Goal: Use online tool/utility: Utilize a website feature to perform a specific function

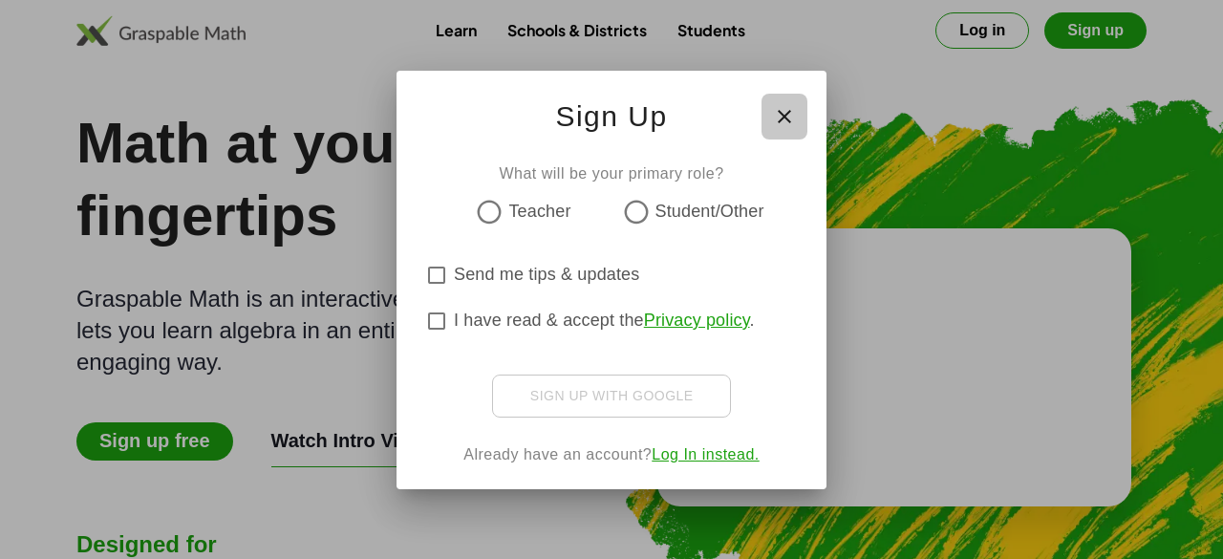
click at [784, 115] on icon "button" at bounding box center [784, 116] width 23 height 23
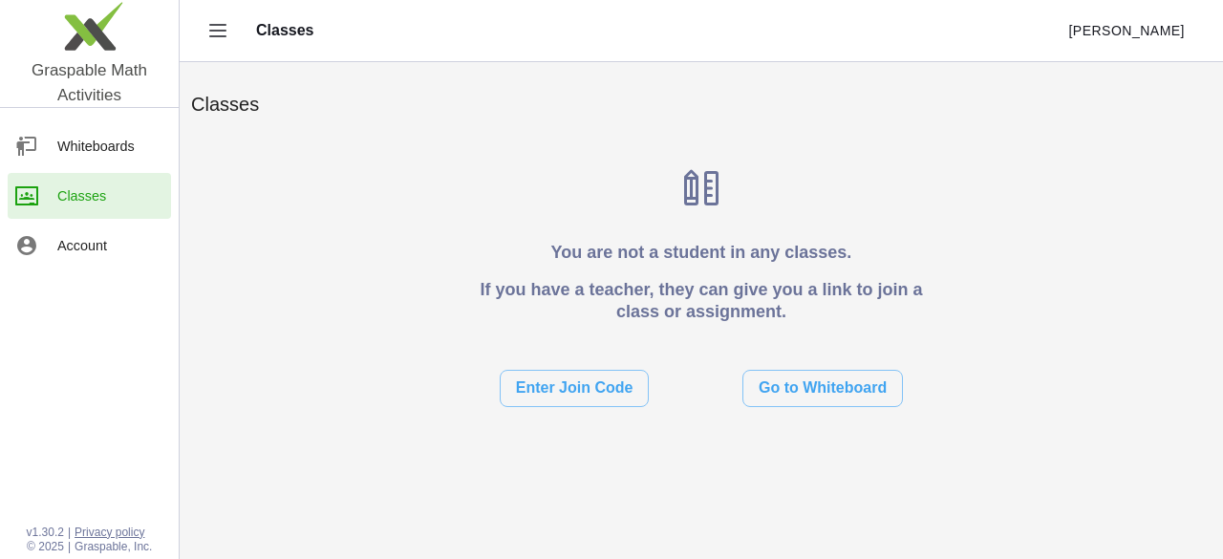
click at [79, 28] on img at bounding box center [89, 30] width 179 height 81
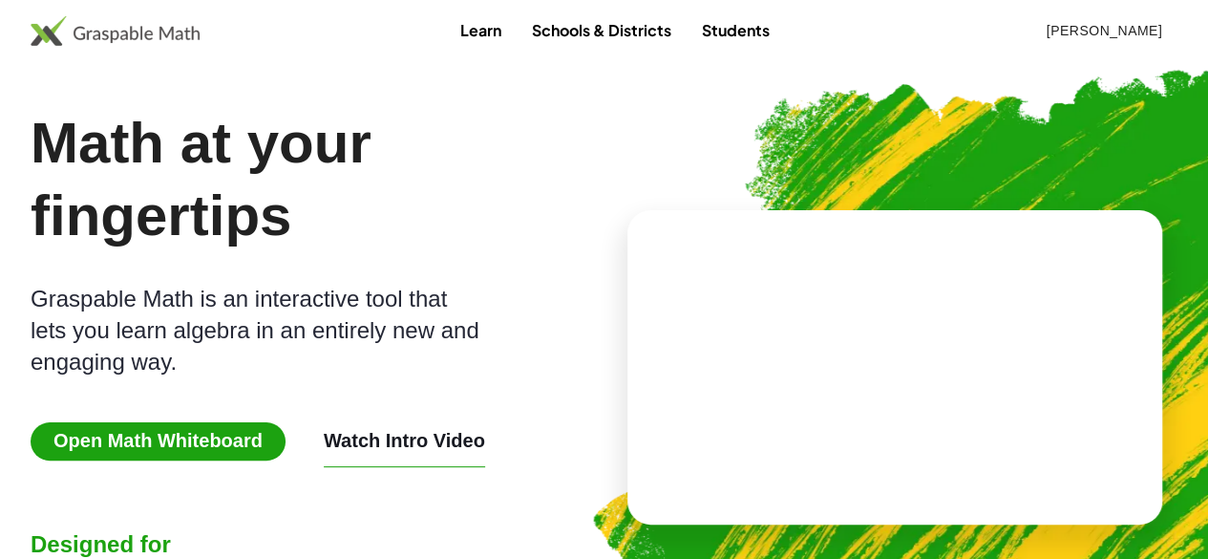
click at [178, 452] on span "Open Math Whiteboard" at bounding box center [158, 441] width 255 height 38
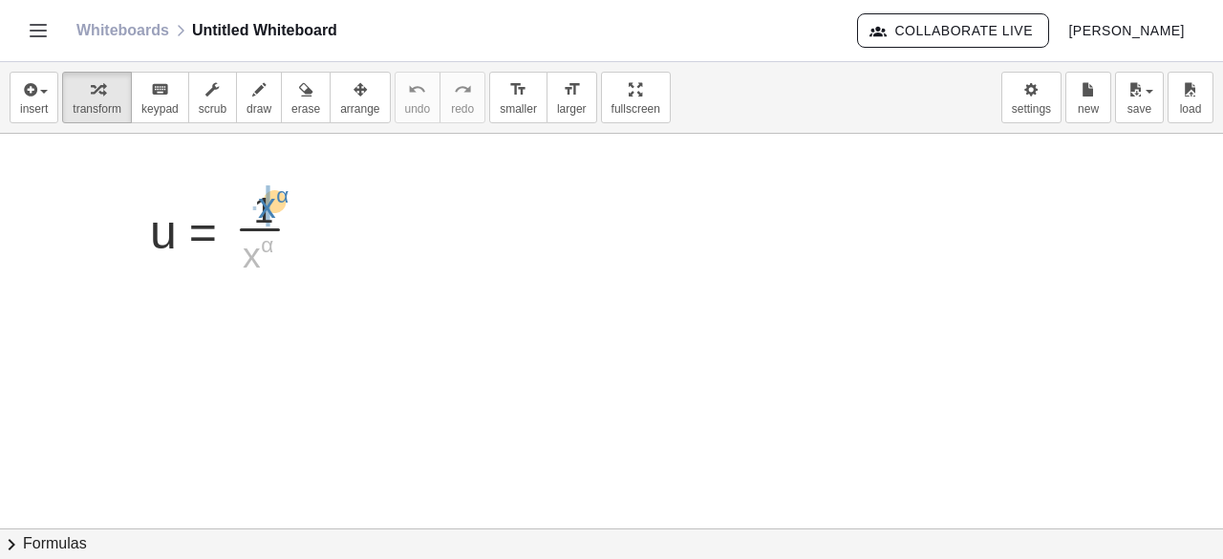
drag, startPoint x: 248, startPoint y: 255, endPoint x: 264, endPoint y: 205, distance: 52.0
click at [264, 205] on div at bounding box center [233, 227] width 187 height 96
drag, startPoint x: 273, startPoint y: 247, endPoint x: 200, endPoint y: 197, distance: 89.3
click at [200, 197] on div at bounding box center [233, 227] width 187 height 96
drag, startPoint x: 248, startPoint y: 264, endPoint x: 258, endPoint y: 213, distance: 51.5
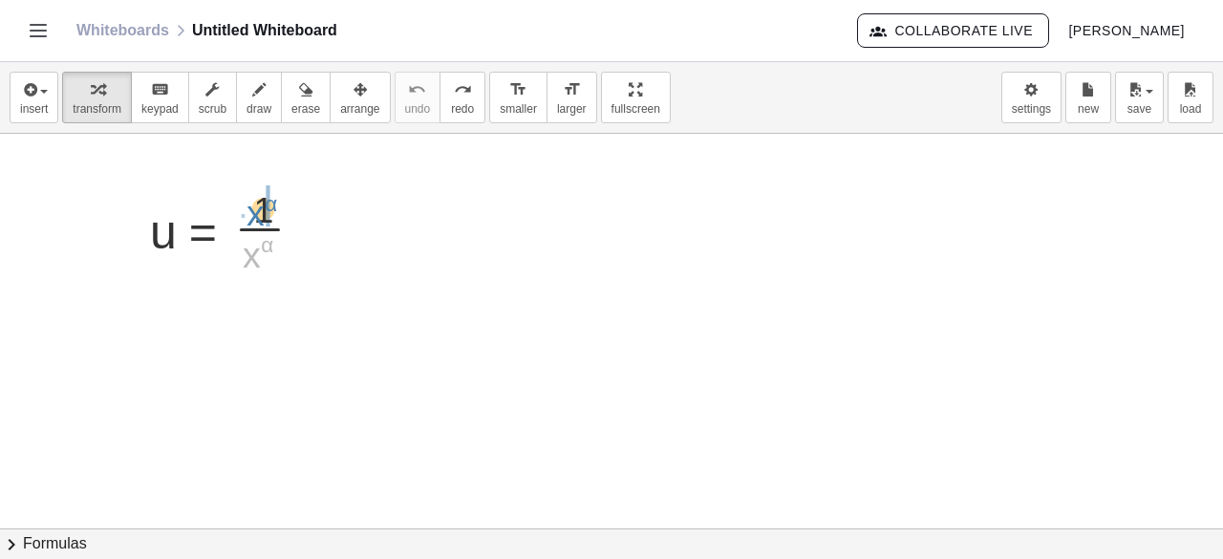
click at [258, 213] on div at bounding box center [233, 227] width 187 height 96
drag, startPoint x: 281, startPoint y: 295, endPoint x: 159, endPoint y: 302, distance: 122.5
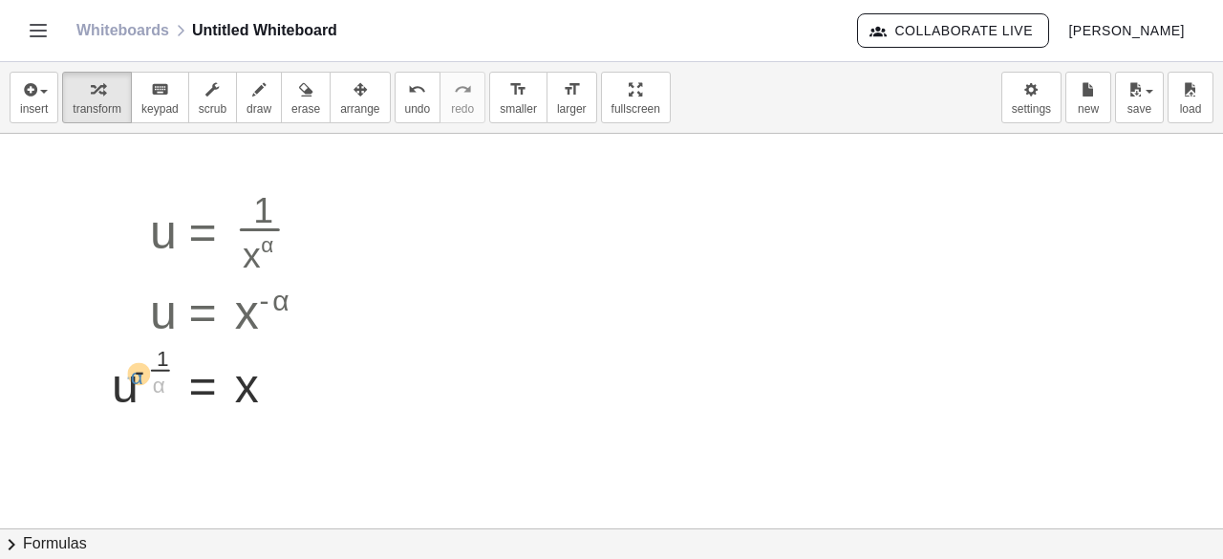
drag, startPoint x: 157, startPoint y: 385, endPoint x: 146, endPoint y: 379, distance: 12.0
click at [146, 379] on div at bounding box center [219, 373] width 234 height 75
click at [285, 374] on div at bounding box center [283, 375] width 21 height 21
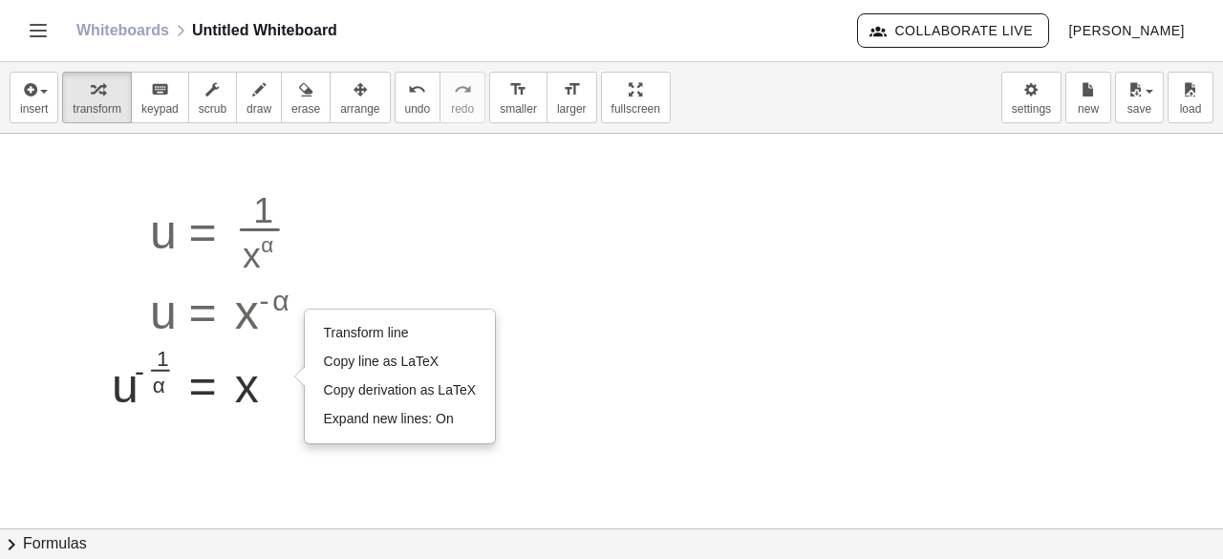
click at [471, 203] on div at bounding box center [611, 530] width 1223 height 792
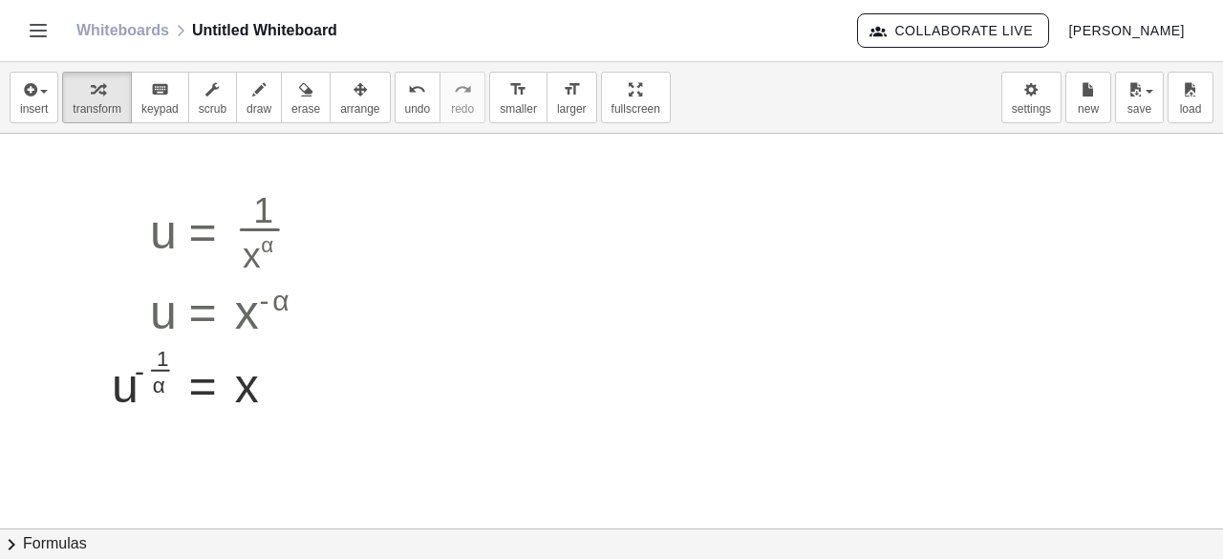
click at [474, 215] on div at bounding box center [611, 530] width 1223 height 792
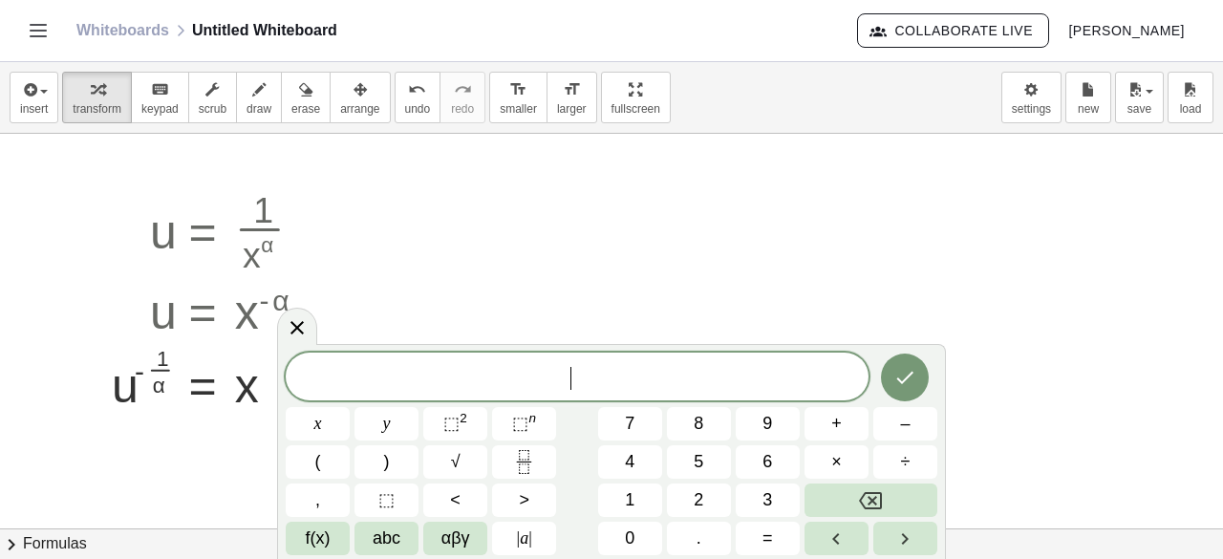
click at [474, 215] on div at bounding box center [611, 530] width 1223 height 792
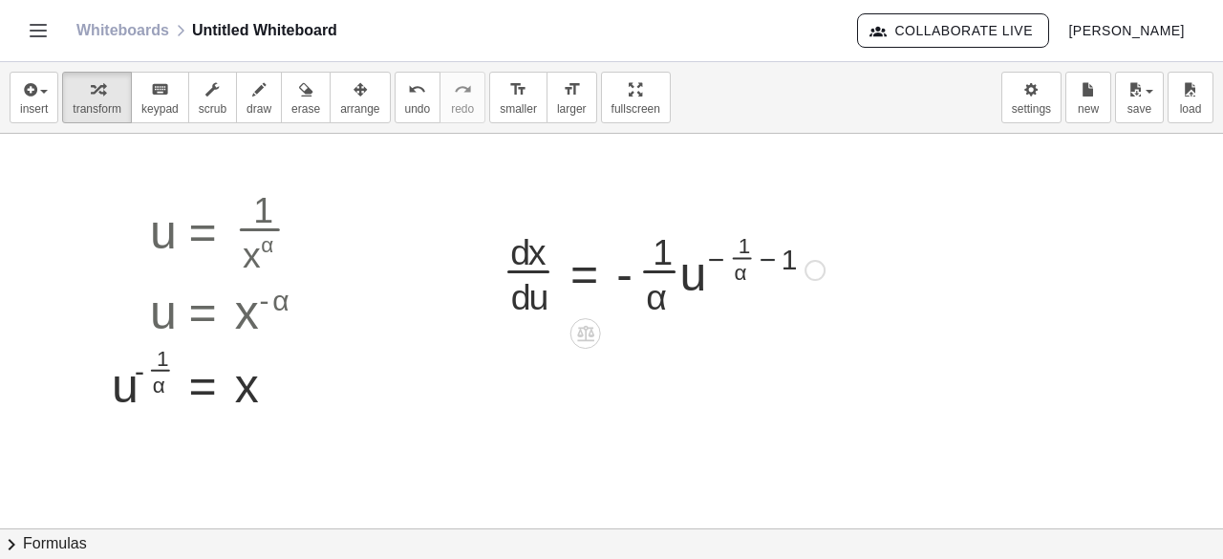
click at [768, 255] on div at bounding box center [663, 269] width 341 height 96
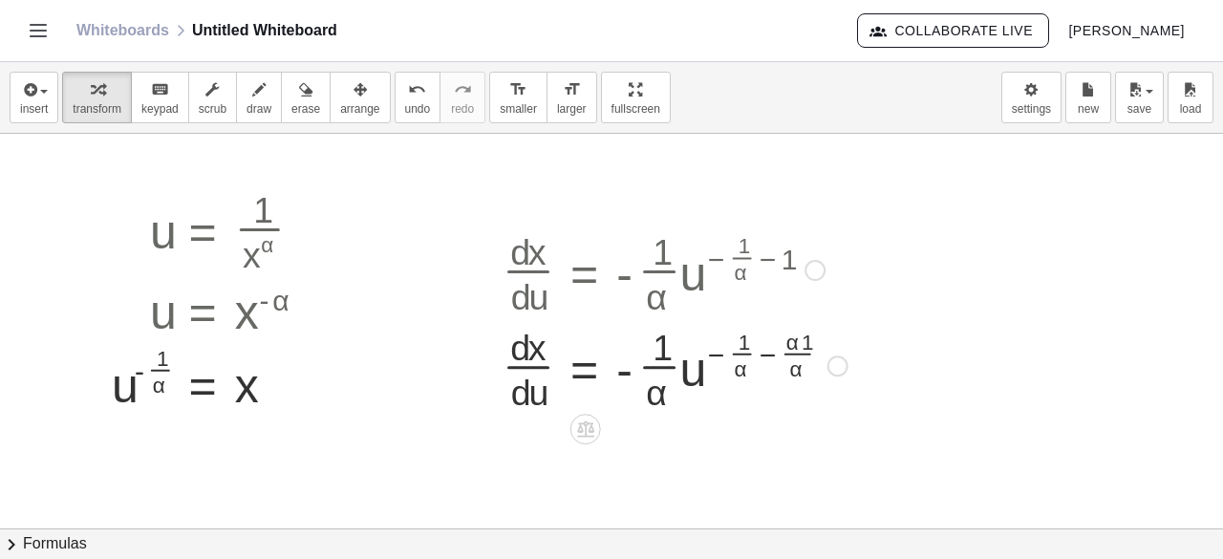
click at [810, 331] on div at bounding box center [675, 364] width 364 height 96
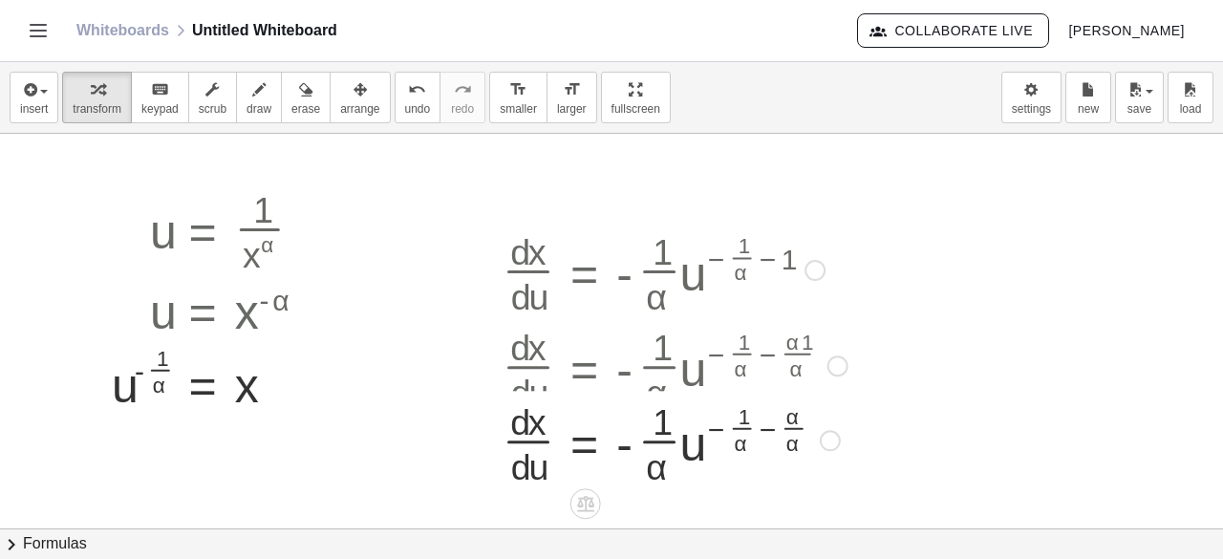
click at [778, 351] on div at bounding box center [675, 364] width 364 height 96
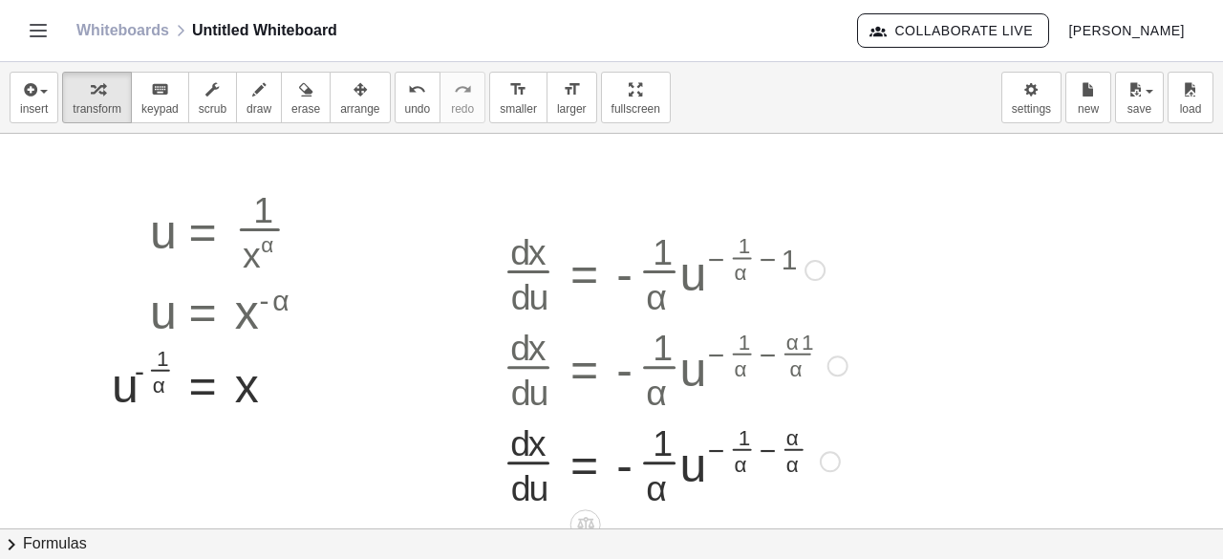
click at [774, 440] on div at bounding box center [675, 460] width 364 height 96
click at [747, 437] on div at bounding box center [675, 460] width 364 height 96
drag, startPoint x: 747, startPoint y: 437, endPoint x: 700, endPoint y: 447, distance: 48.0
click at [700, 447] on div at bounding box center [675, 460] width 364 height 96
drag, startPoint x: 711, startPoint y: 435, endPoint x: 703, endPoint y: 447, distance: 14.6
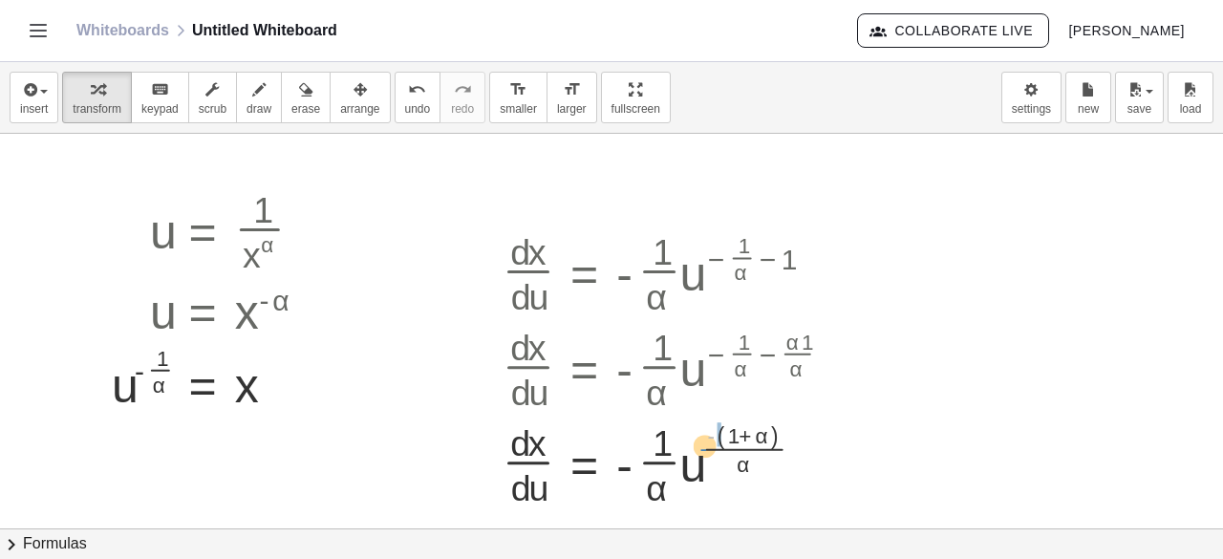
click at [703, 447] on div at bounding box center [675, 460] width 364 height 96
drag, startPoint x: 711, startPoint y: 438, endPoint x: 694, endPoint y: 450, distance: 20.4
click at [694, 450] on div at bounding box center [671, 460] width 356 height 96
drag, startPoint x: 720, startPoint y: 432, endPoint x: 705, endPoint y: 444, distance: 19.7
click at [728, 449] on div at bounding box center [675, 460] width 364 height 96
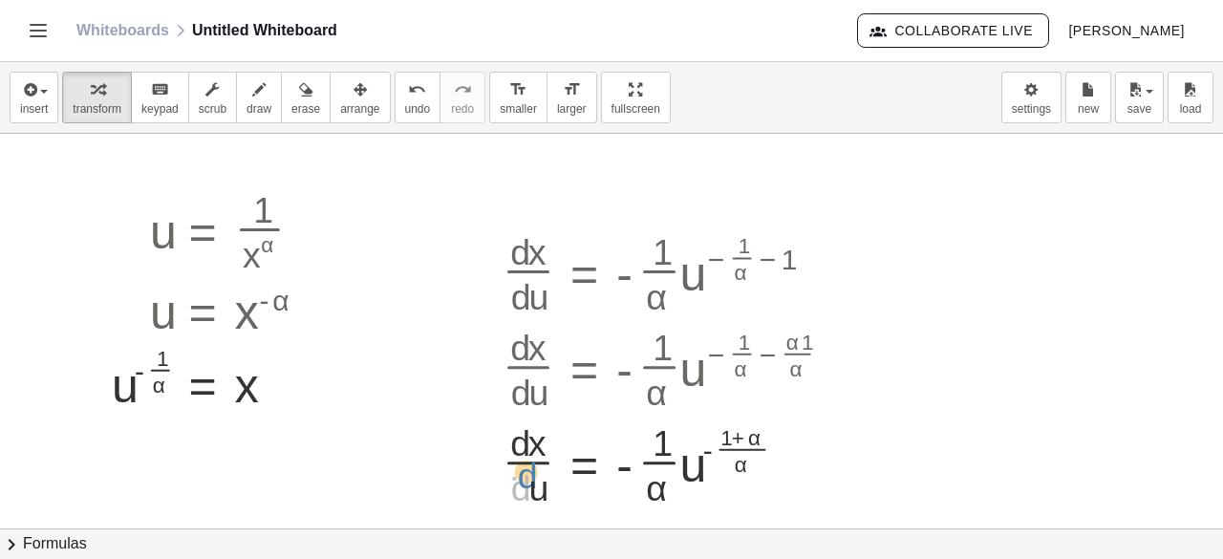
drag, startPoint x: 517, startPoint y: 493, endPoint x: 523, endPoint y: 480, distance: 14.1
click at [523, 480] on div at bounding box center [675, 460] width 364 height 96
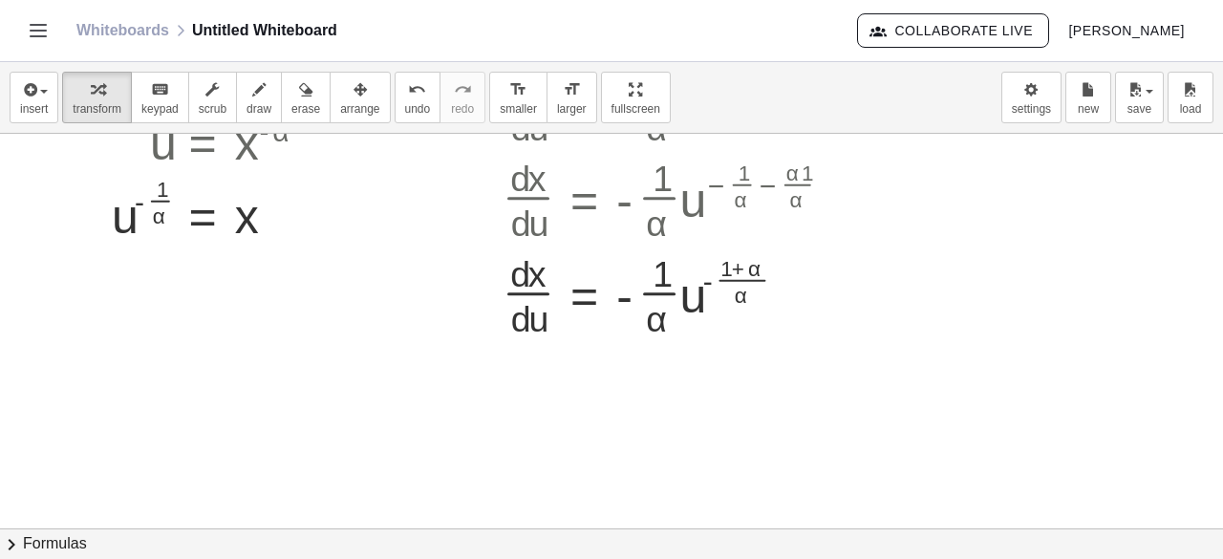
scroll to position [177, 0]
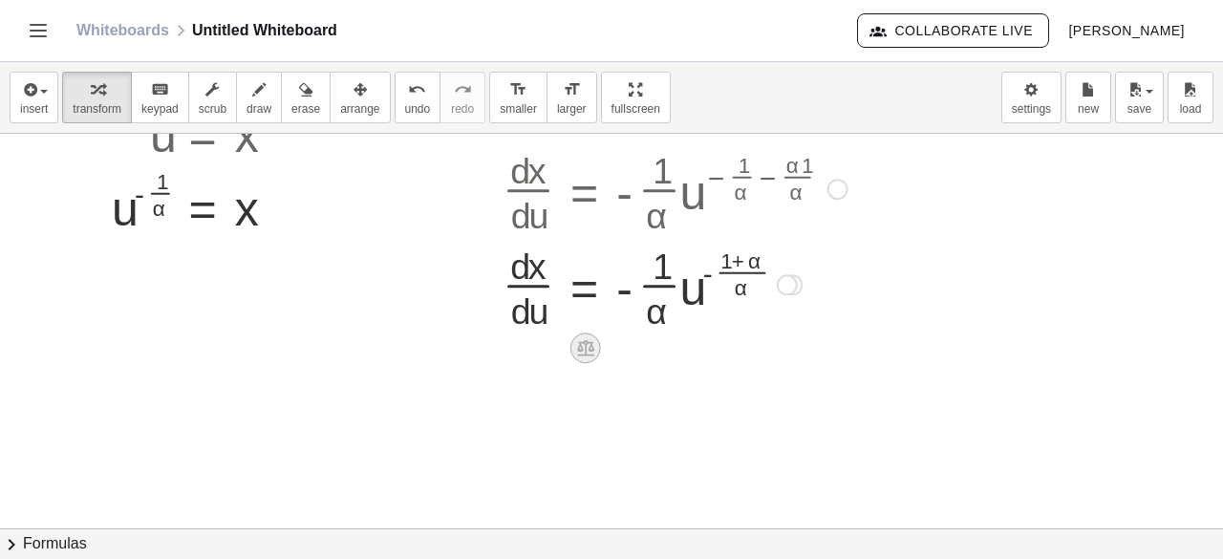
click at [583, 354] on icon at bounding box center [585, 348] width 17 height 16
click at [584, 349] on span "×" at bounding box center [585, 348] width 11 height 28
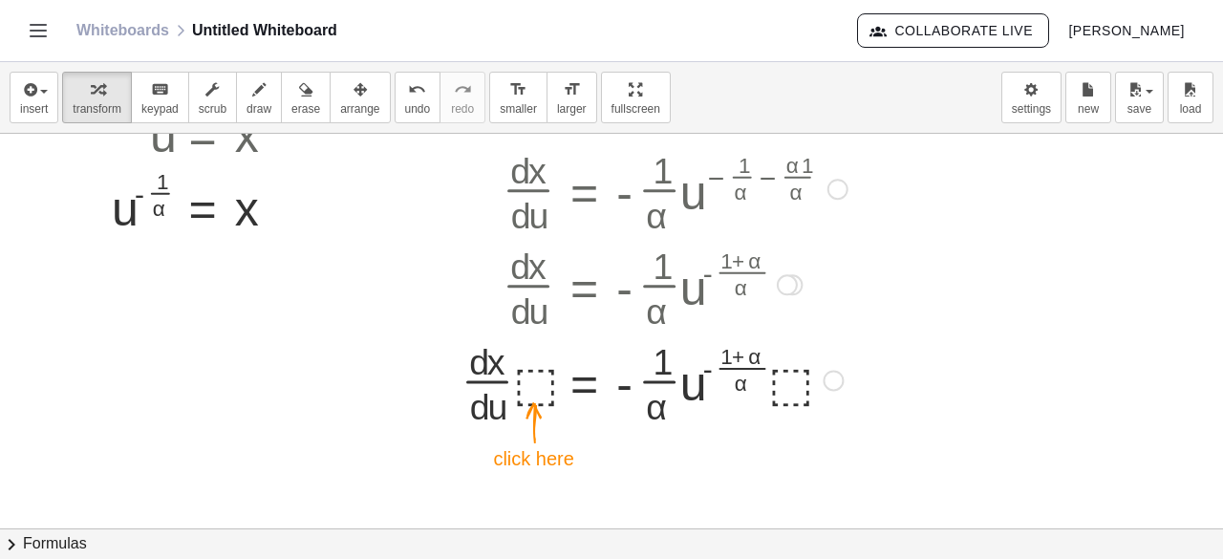
click at [530, 387] on div at bounding box center [654, 379] width 405 height 96
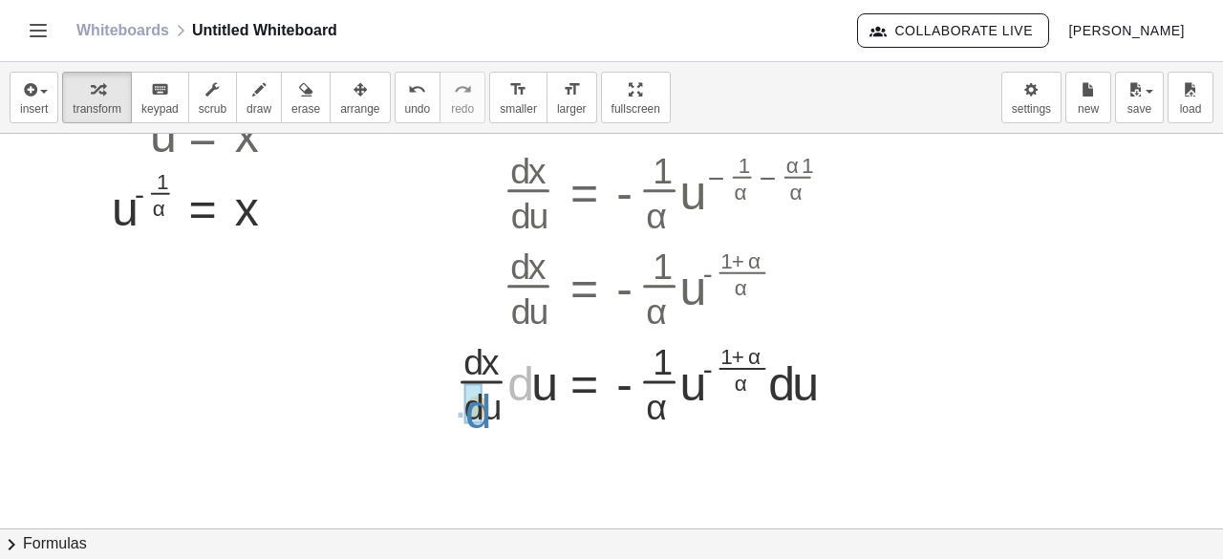
drag, startPoint x: 520, startPoint y: 396, endPoint x: 477, endPoint y: 425, distance: 51.7
click at [477, 425] on div "· d · x · d · [GEOGRAPHIC_DATA] = · - · 1 · α · [GEOGRAPHIC_DATA] ( − · 1 · α −…" at bounding box center [645, 235] width 436 height 393
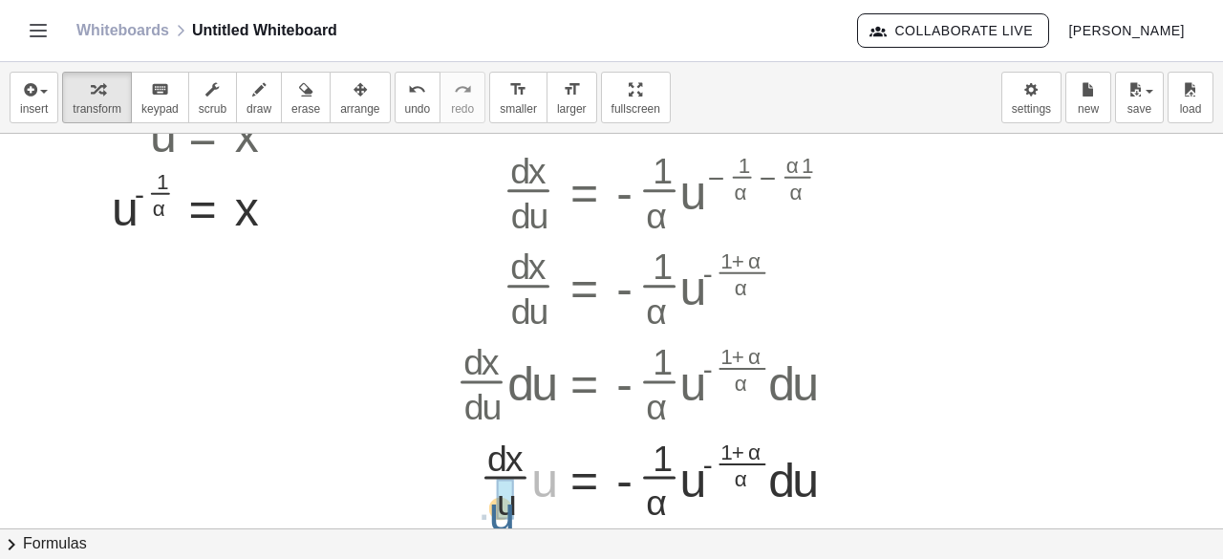
drag, startPoint x: 541, startPoint y: 471, endPoint x: 497, endPoint y: 505, distance: 55.8
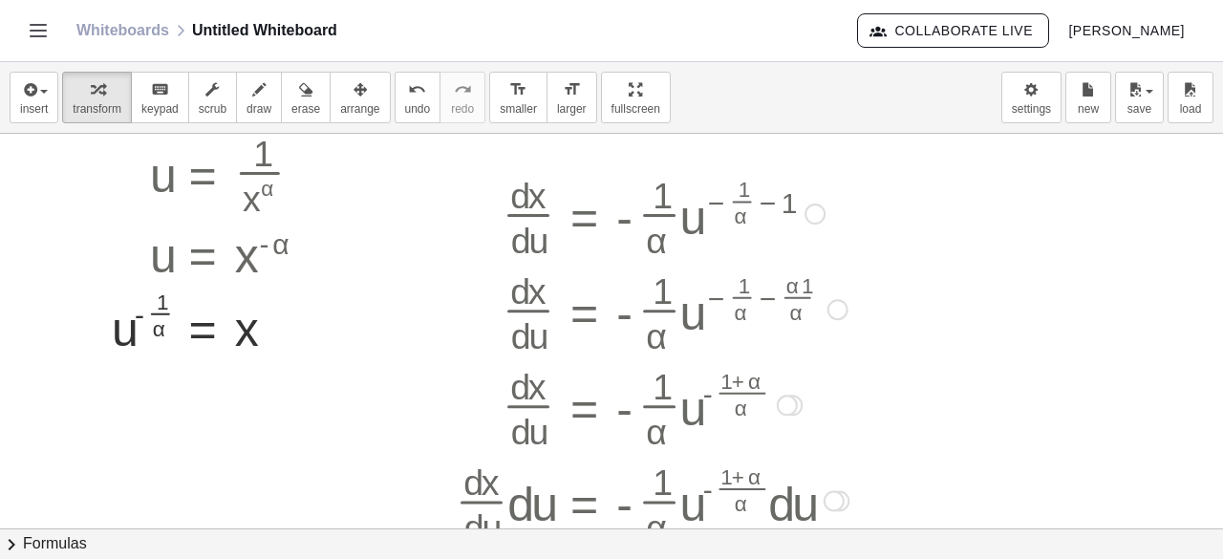
scroll to position [0, 0]
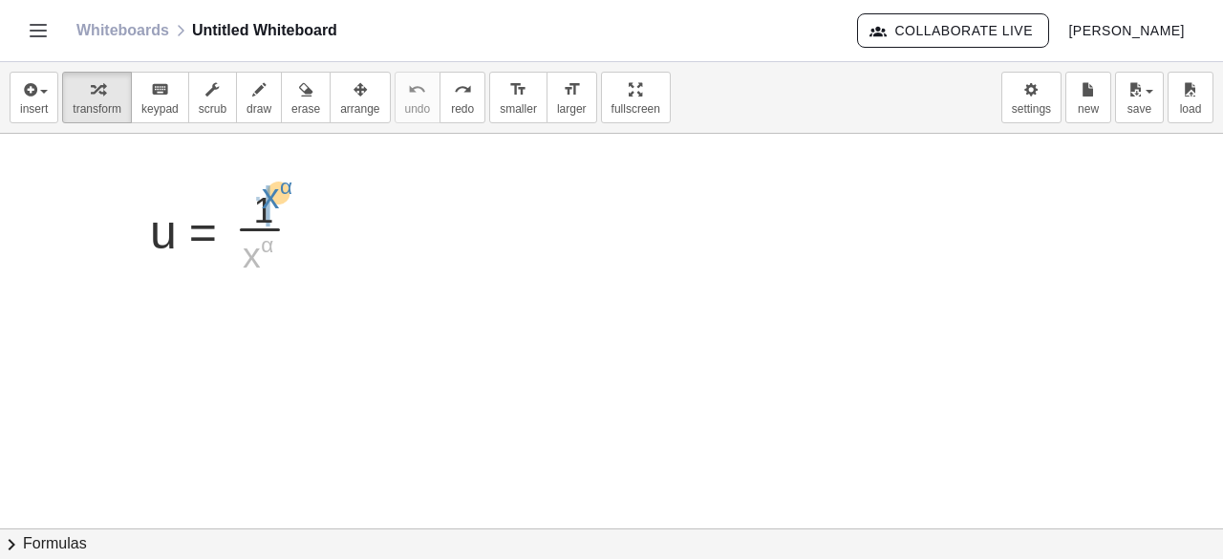
drag, startPoint x: 249, startPoint y: 259, endPoint x: 265, endPoint y: 207, distance: 53.8
click at [265, 207] on div at bounding box center [233, 227] width 187 height 96
click at [450, 324] on div at bounding box center [611, 530] width 1223 height 792
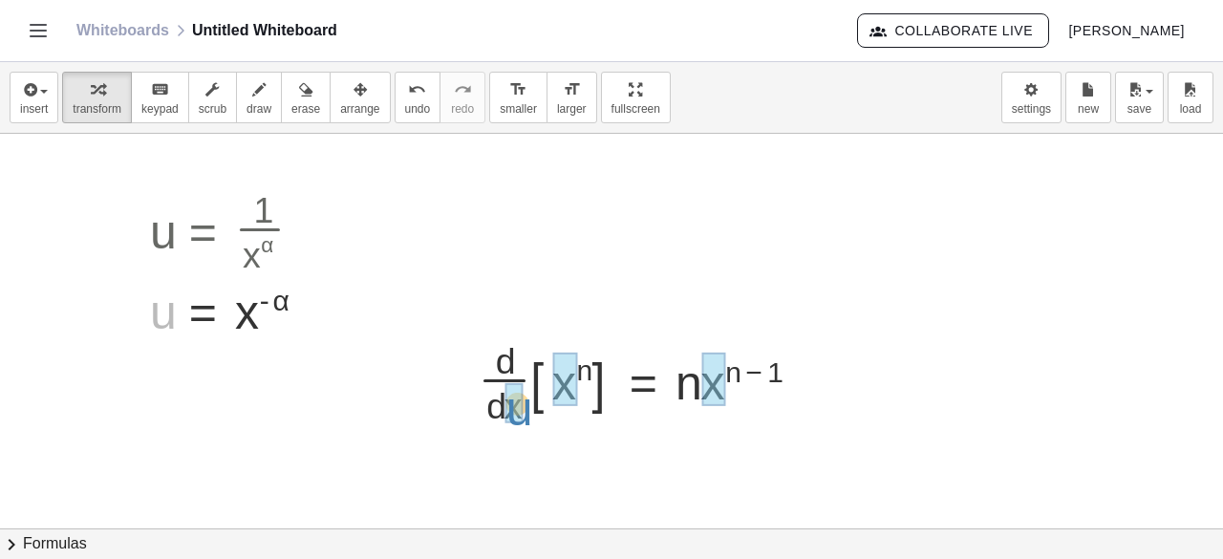
drag, startPoint x: 164, startPoint y: 307, endPoint x: 518, endPoint y: 403, distance: 366.4
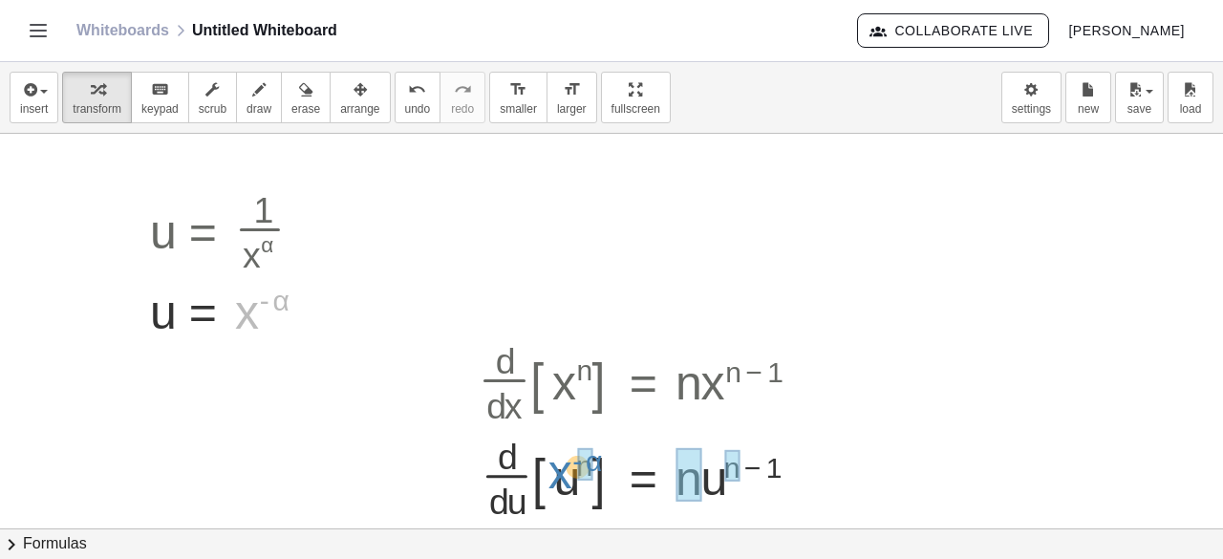
drag, startPoint x: 273, startPoint y: 302, endPoint x: 587, endPoint y: 462, distance: 352.0
drag, startPoint x: 267, startPoint y: 299, endPoint x: 571, endPoint y: 463, distance: 346.2
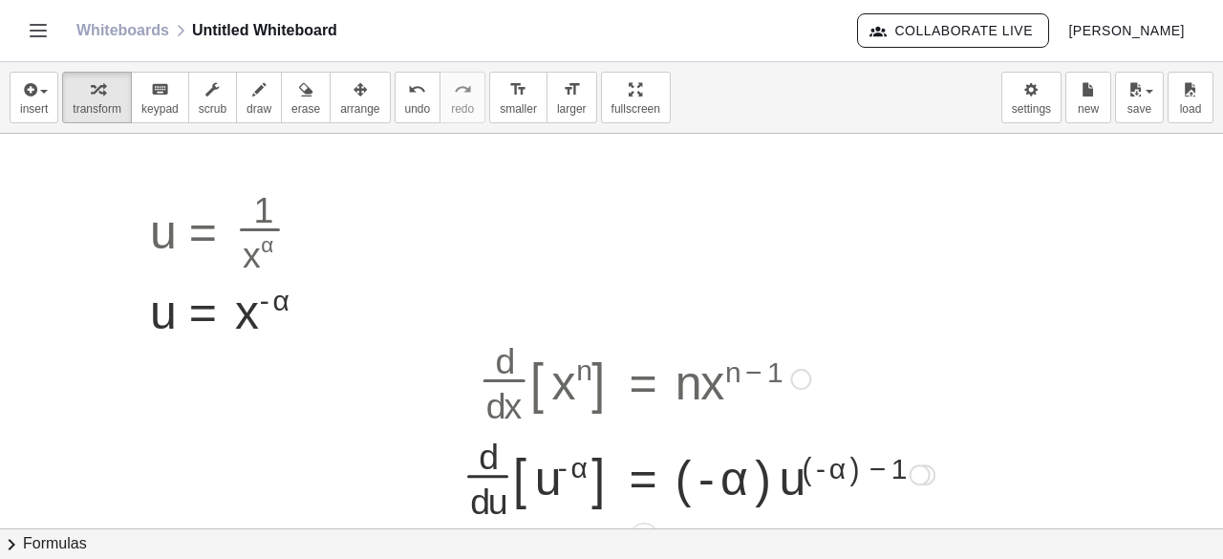
click at [752, 471] on div at bounding box center [698, 473] width 491 height 96
click at [807, 467] on div at bounding box center [675, 473] width 444 height 96
click at [311, 307] on div at bounding box center [317, 307] width 21 height 21
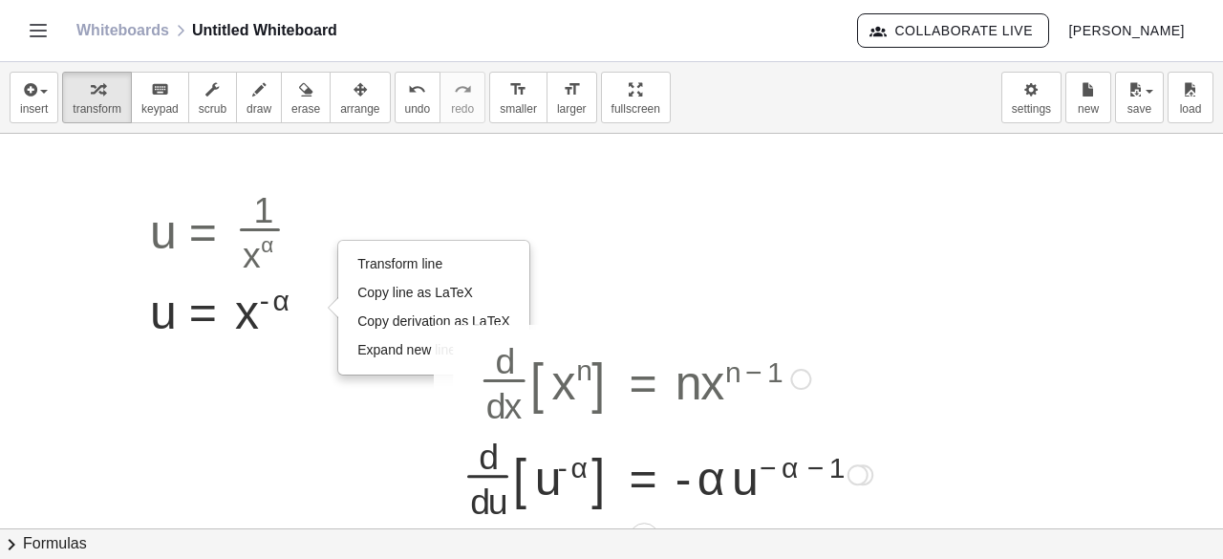
click at [852, 464] on div at bounding box center [857, 474] width 21 height 21
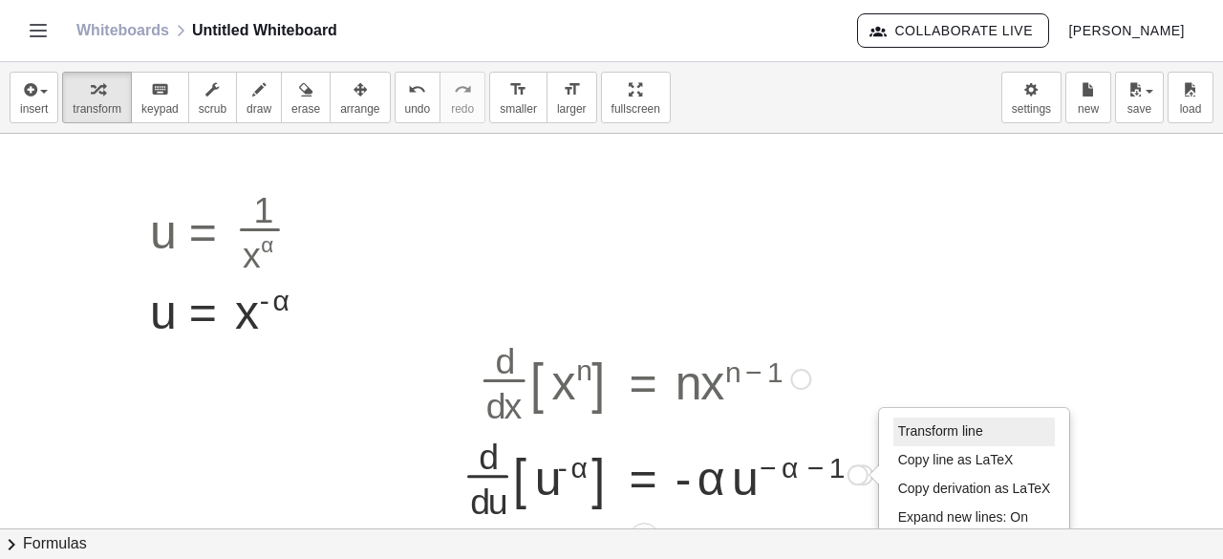
click at [912, 434] on span "Transform line" at bounding box center [940, 430] width 85 height 15
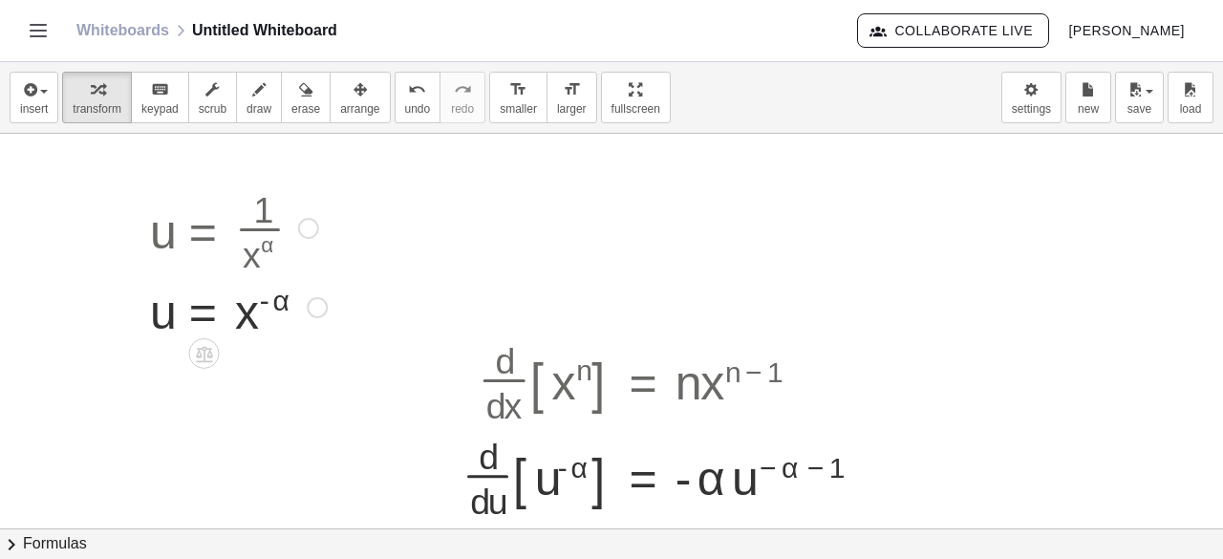
click at [317, 303] on div "Transform line Copy line as LaTeX Copy derivation as LaTeX Expand new lines: On" at bounding box center [317, 307] width 21 height 21
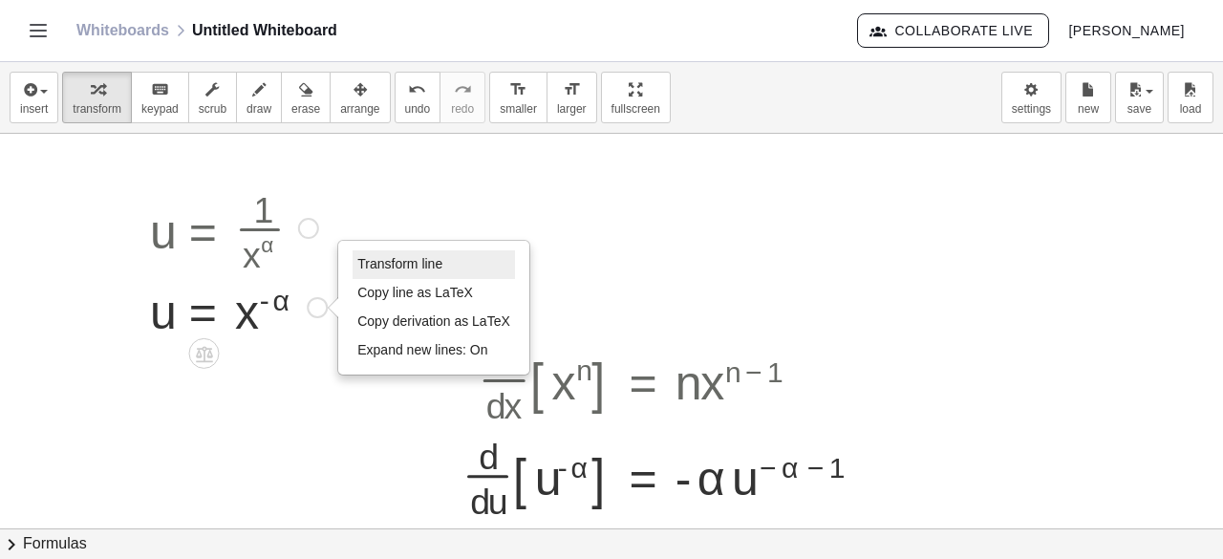
click at [374, 268] on span "Transform line" at bounding box center [399, 263] width 85 height 15
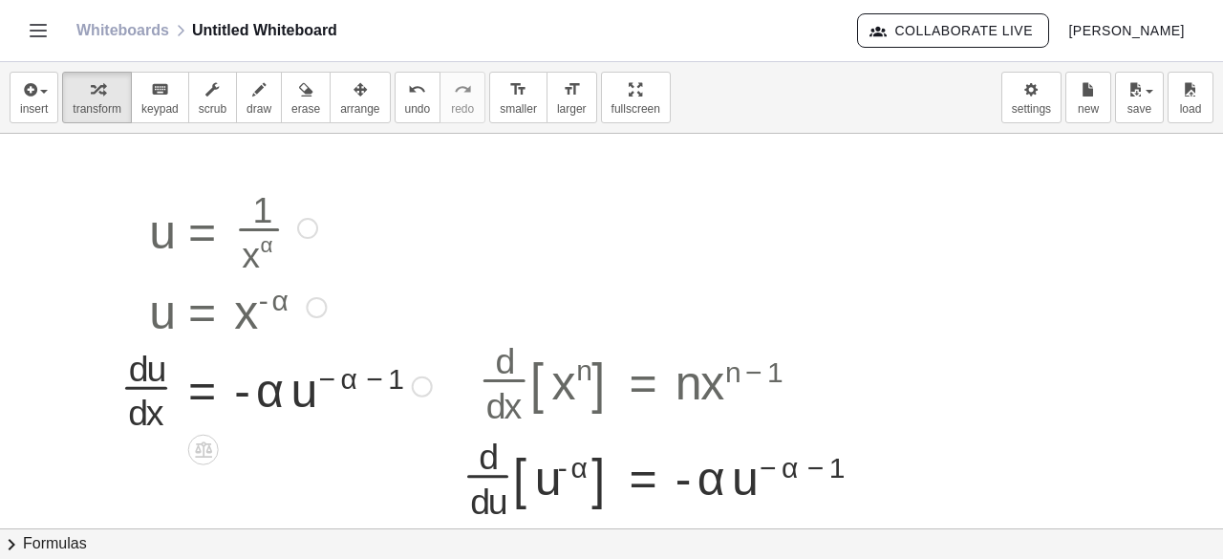
click at [207, 398] on div at bounding box center [276, 384] width 331 height 96
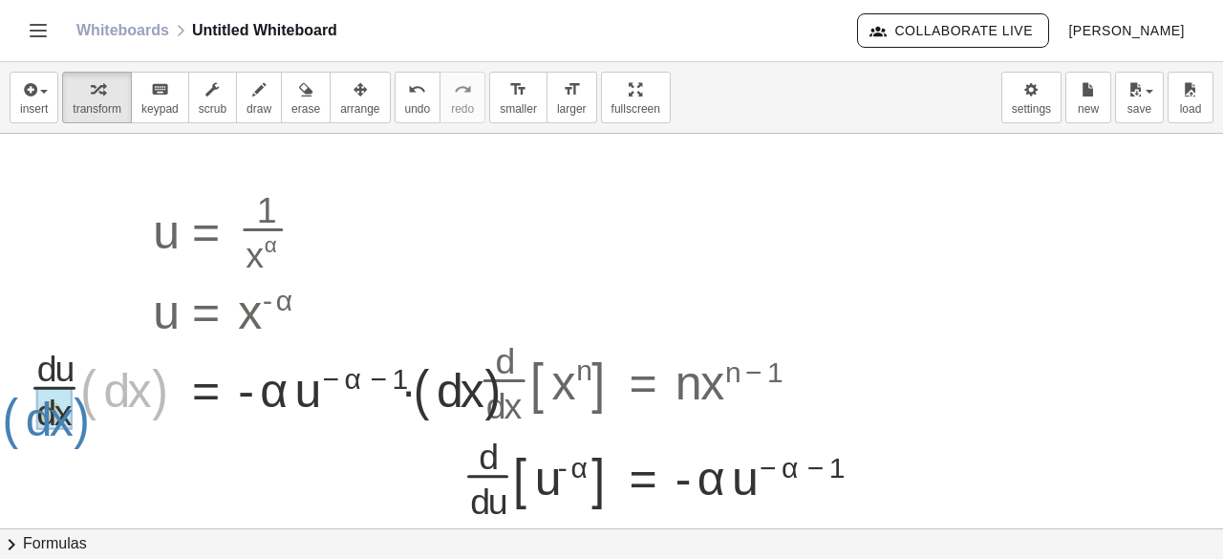
drag, startPoint x: 160, startPoint y: 395, endPoint x: 82, endPoint y: 424, distance: 83.4
click at [82, 424] on div at bounding box center [285, 384] width 533 height 96
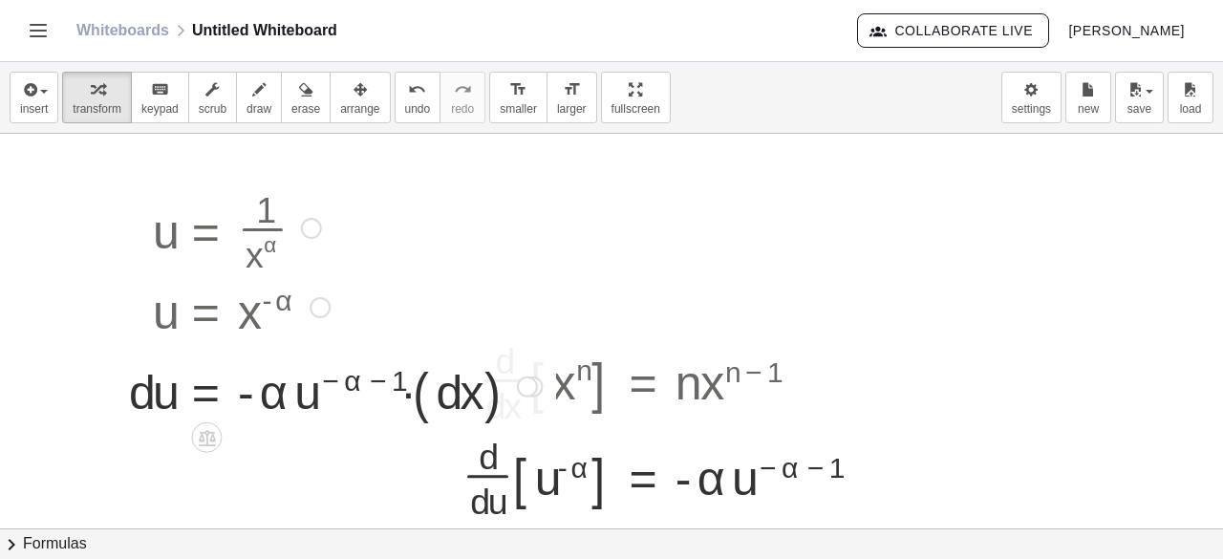
click at [421, 402] on div at bounding box center [335, 385] width 432 height 73
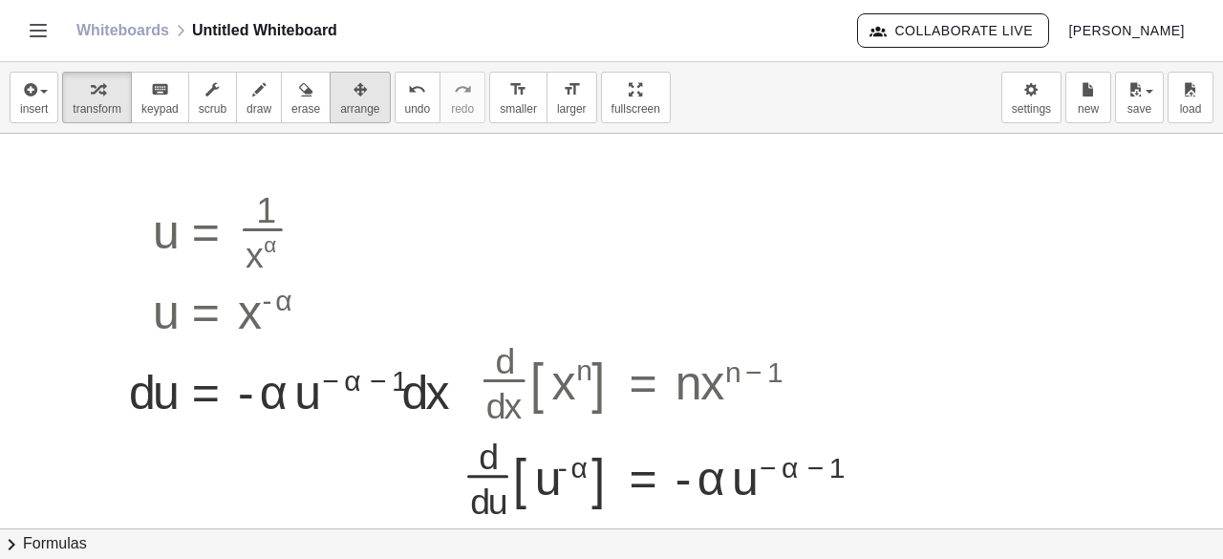
click at [330, 77] on button "arrange" at bounding box center [360, 98] width 60 height 52
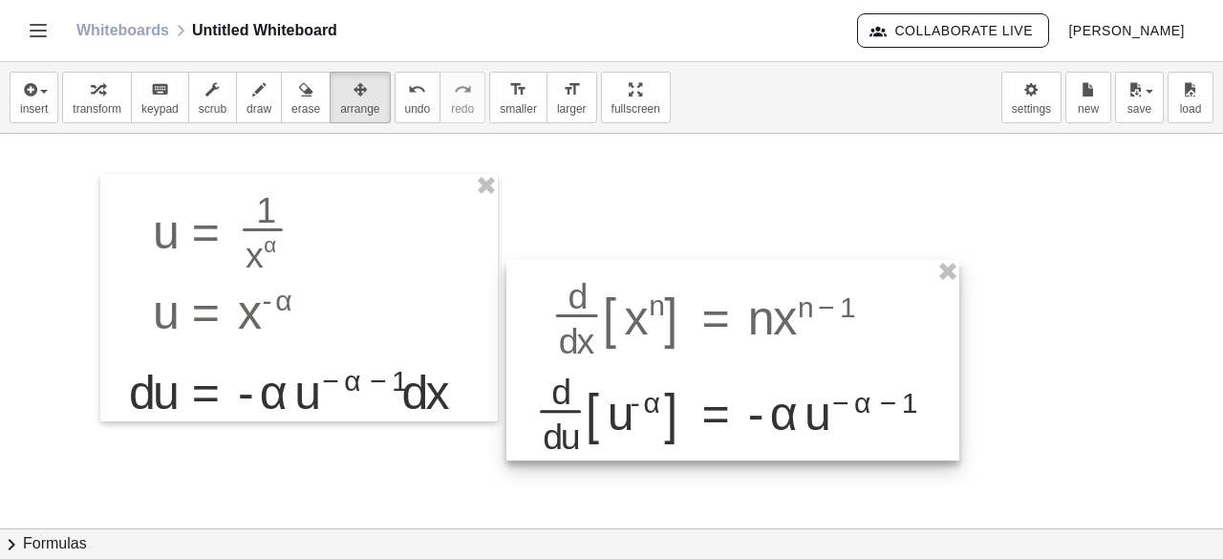
drag, startPoint x: 592, startPoint y: 405, endPoint x: 672, endPoint y: 333, distance: 106.9
click at [672, 333] on div at bounding box center [732, 360] width 453 height 201
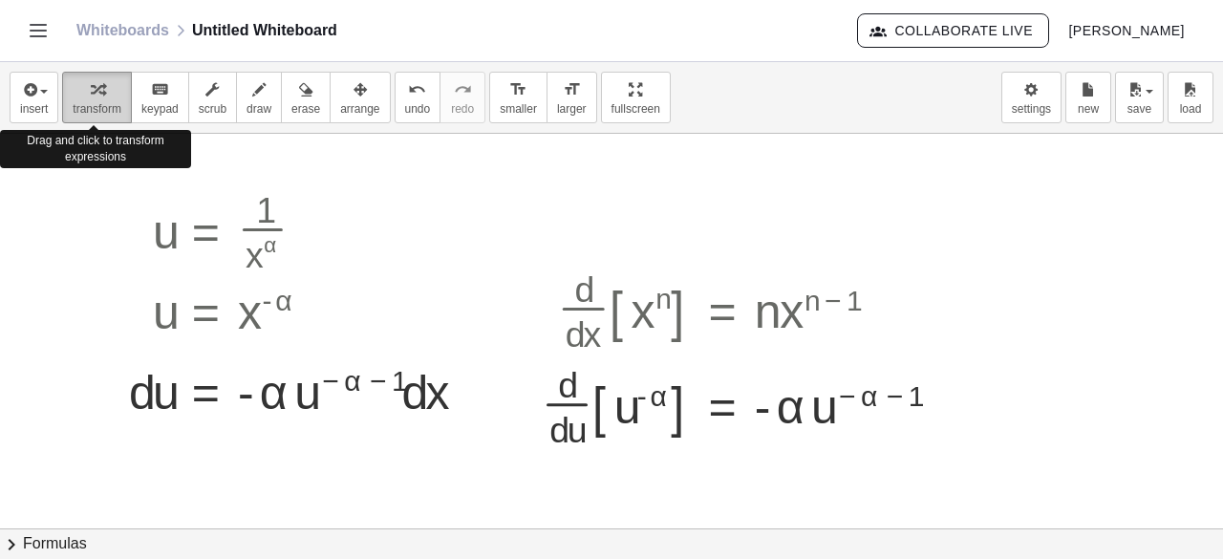
click at [91, 88] on icon "button" at bounding box center [97, 89] width 13 height 23
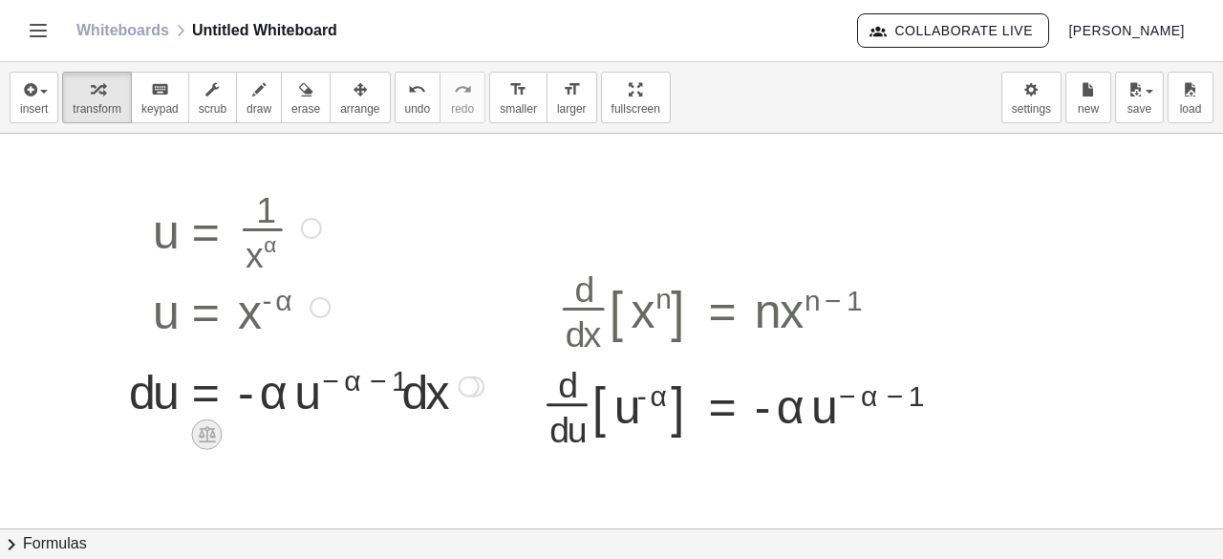
click at [204, 431] on icon at bounding box center [207, 434] width 20 height 20
click at [244, 429] on span "÷" at bounding box center [245, 435] width 11 height 28
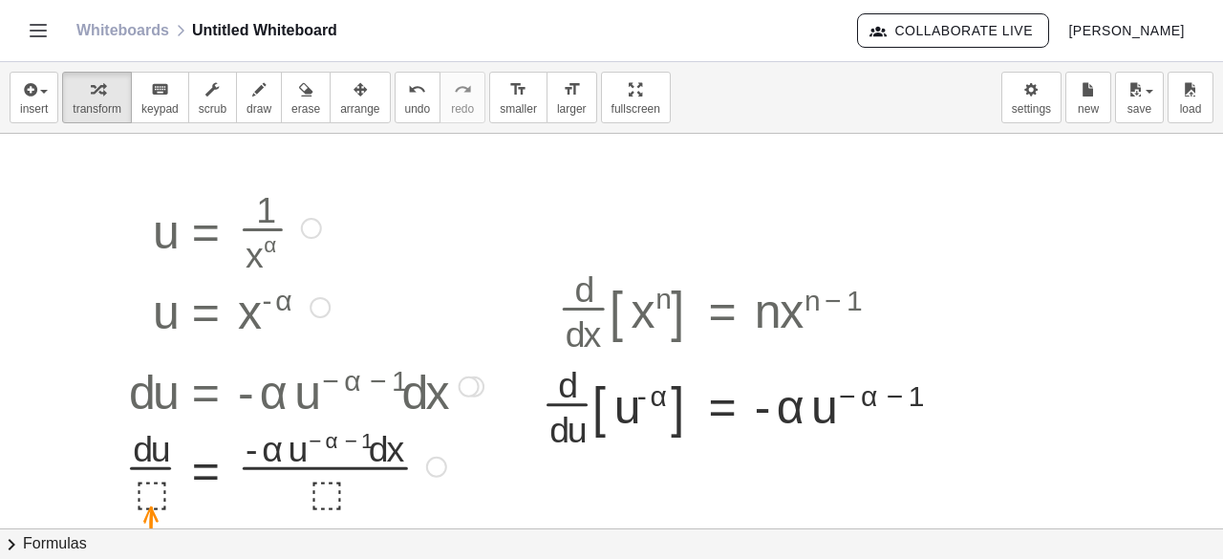
click at [152, 487] on div at bounding box center [304, 464] width 377 height 96
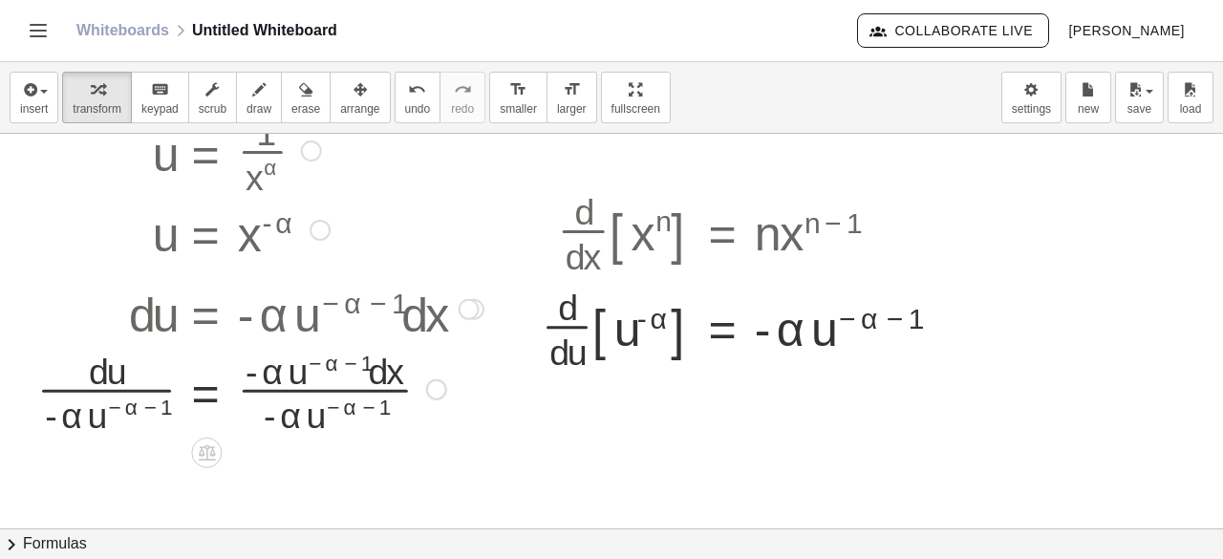
scroll to position [78, 0]
click at [311, 389] on div at bounding box center [260, 386] width 465 height 96
drag, startPoint x: 375, startPoint y: 372, endPoint x: 416, endPoint y: 387, distance: 42.9
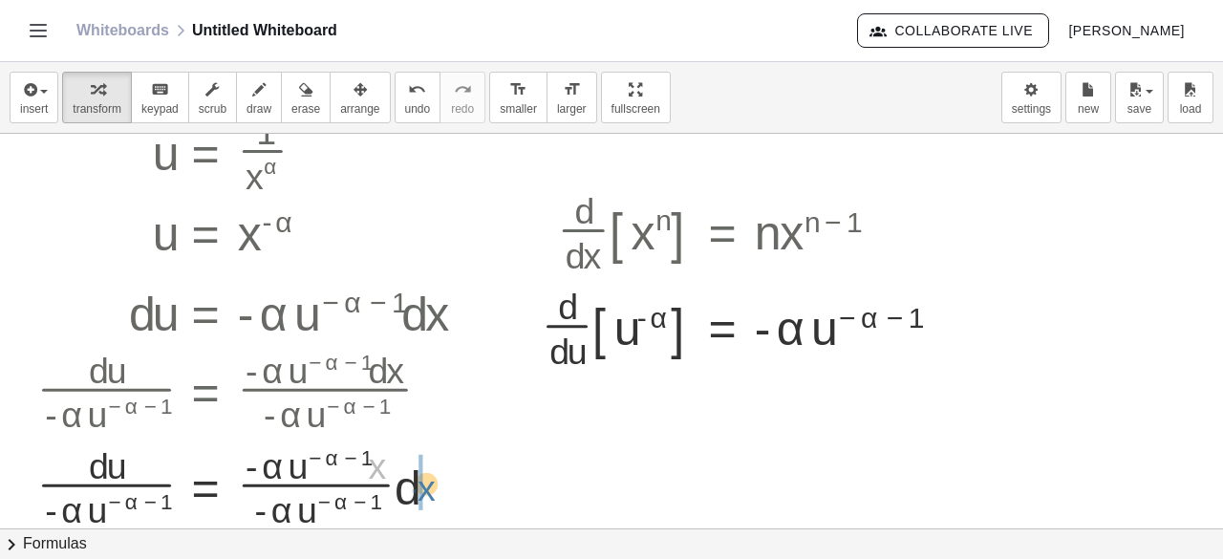
drag, startPoint x: 375, startPoint y: 469, endPoint x: 425, endPoint y: 491, distance: 54.3
click at [425, 491] on div at bounding box center [260, 482] width 465 height 96
click at [289, 486] on div at bounding box center [260, 482] width 465 height 96
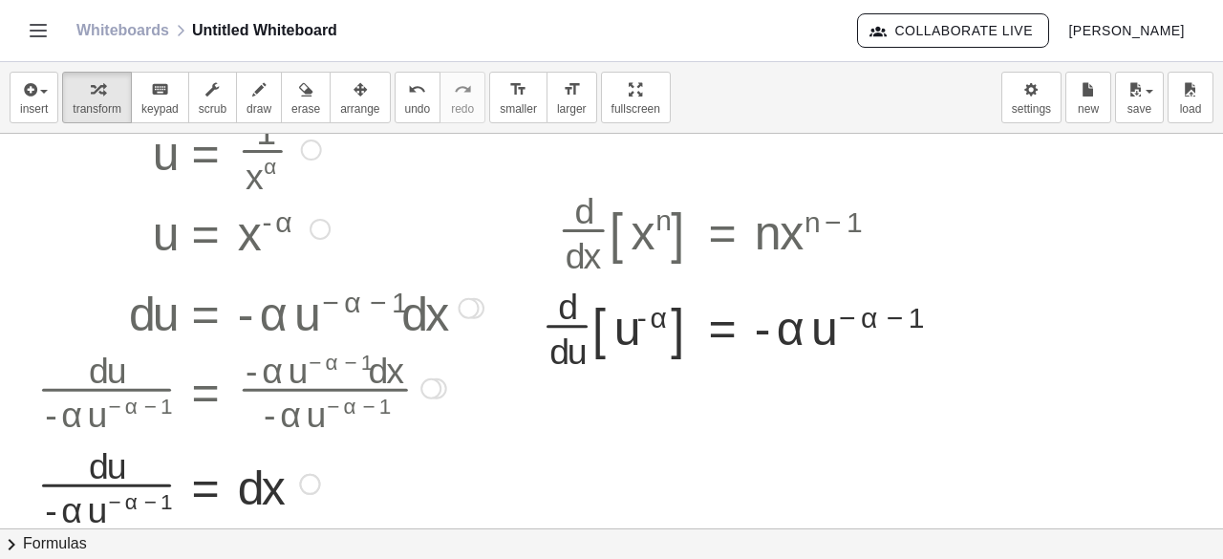
scroll to position [158, 0]
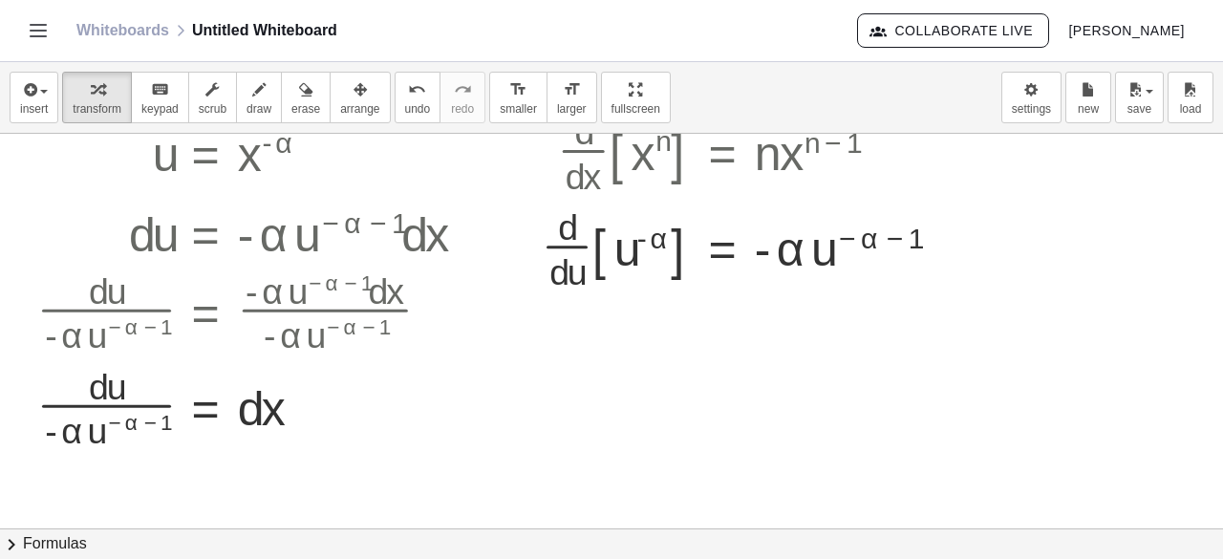
click at [660, 374] on div at bounding box center [611, 372] width 1223 height 792
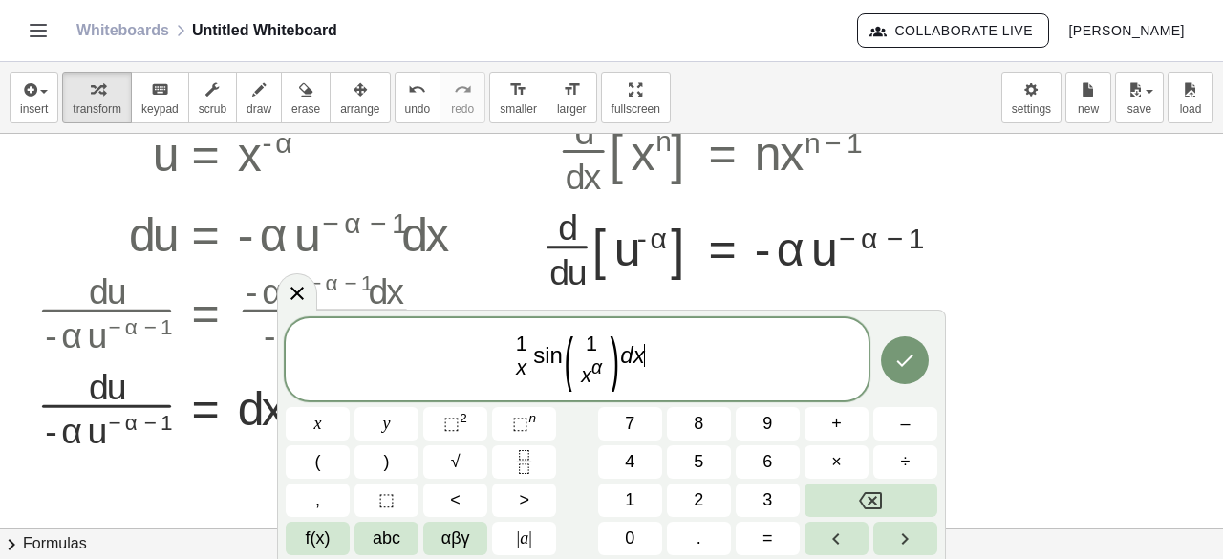
click at [510, 348] on span "1 x ​ s i n ( 1 x α ​ ) d x ​" at bounding box center [577, 361] width 583 height 62
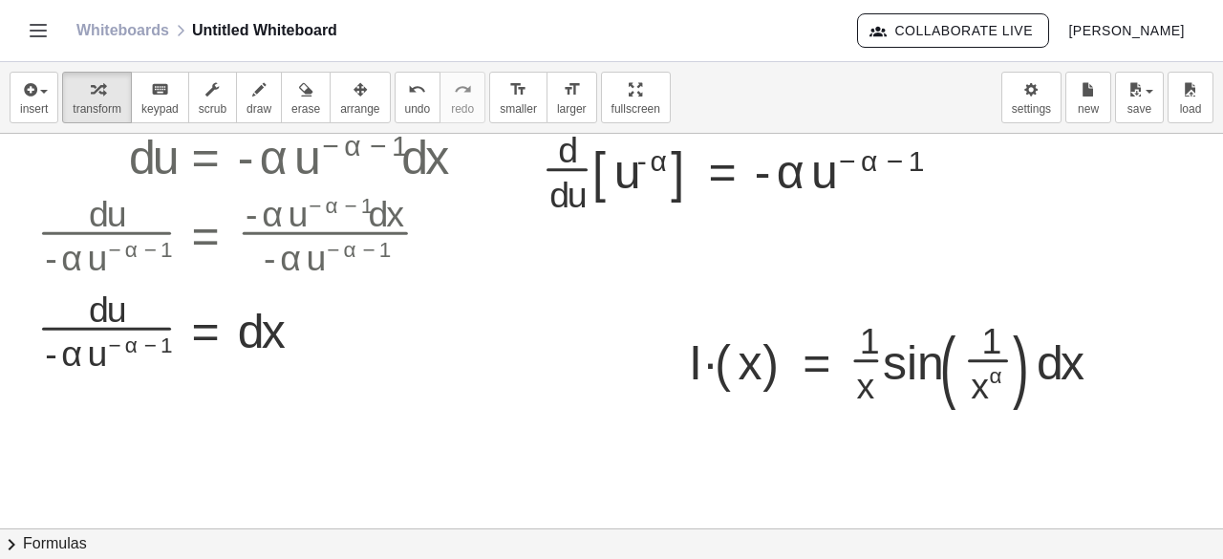
scroll to position [238, 0]
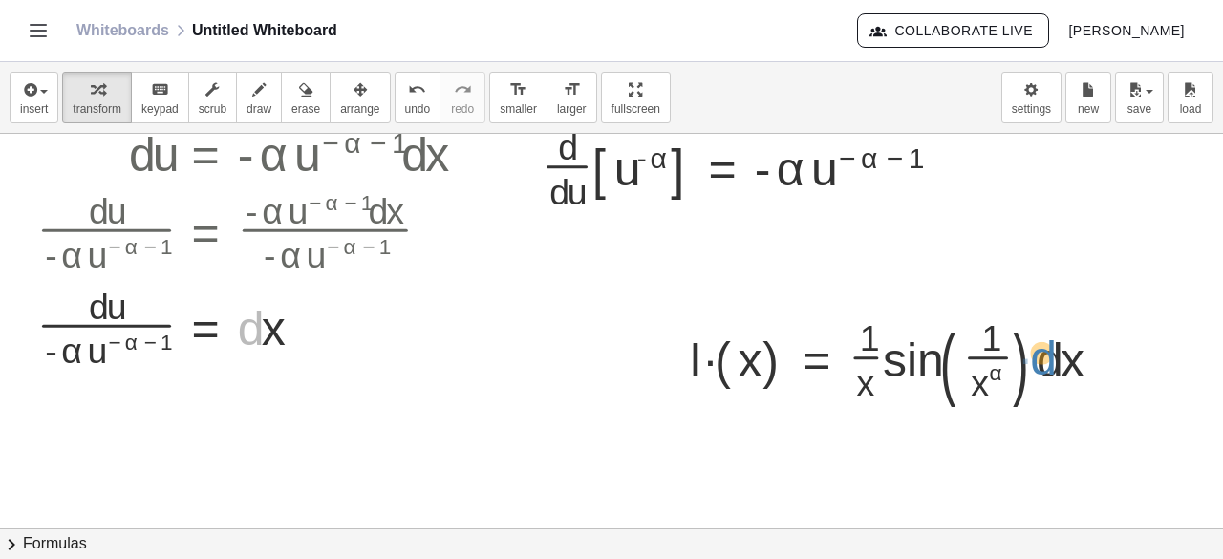
drag, startPoint x: 260, startPoint y: 324, endPoint x: 1051, endPoint y: 353, distance: 791.5
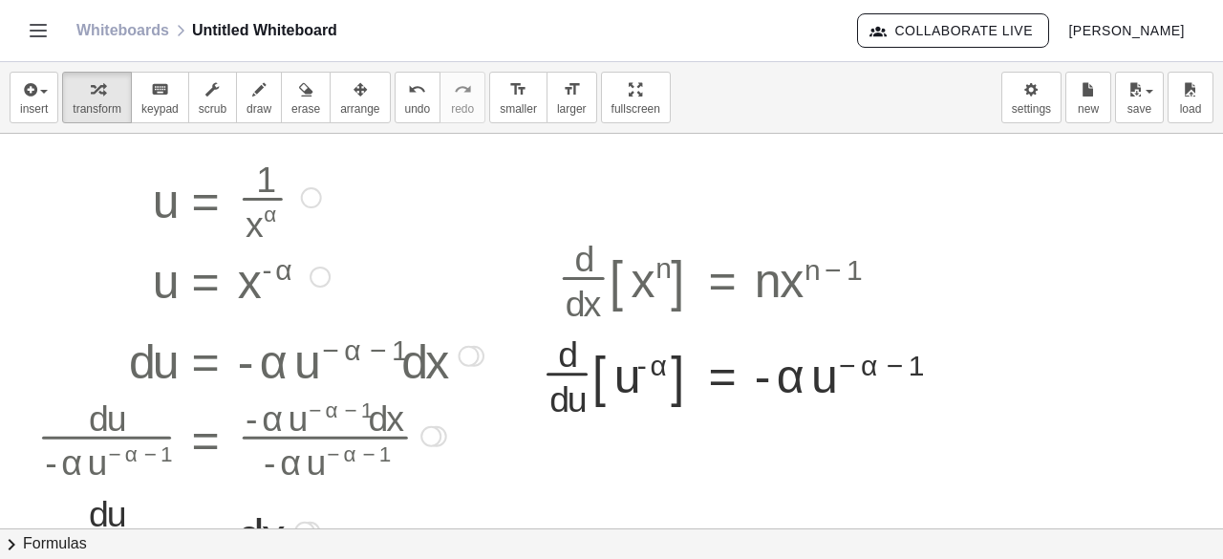
scroll to position [30, 0]
drag, startPoint x: 310, startPoint y: 200, endPoint x: 413, endPoint y: 188, distance: 102.9
click at [206, 199] on div "u = · 1 · x α" at bounding box center [206, 199] width 0 height 0
drag, startPoint x: 310, startPoint y: 196, endPoint x: 654, endPoint y: 184, distance: 345.0
click at [654, 184] on div "u = · 1 · x α u = x ( - [GEOGRAPHIC_DATA] ) · d · [GEOGRAPHIC_DATA] · d · x = ·…" at bounding box center [611, 500] width 1223 height 792
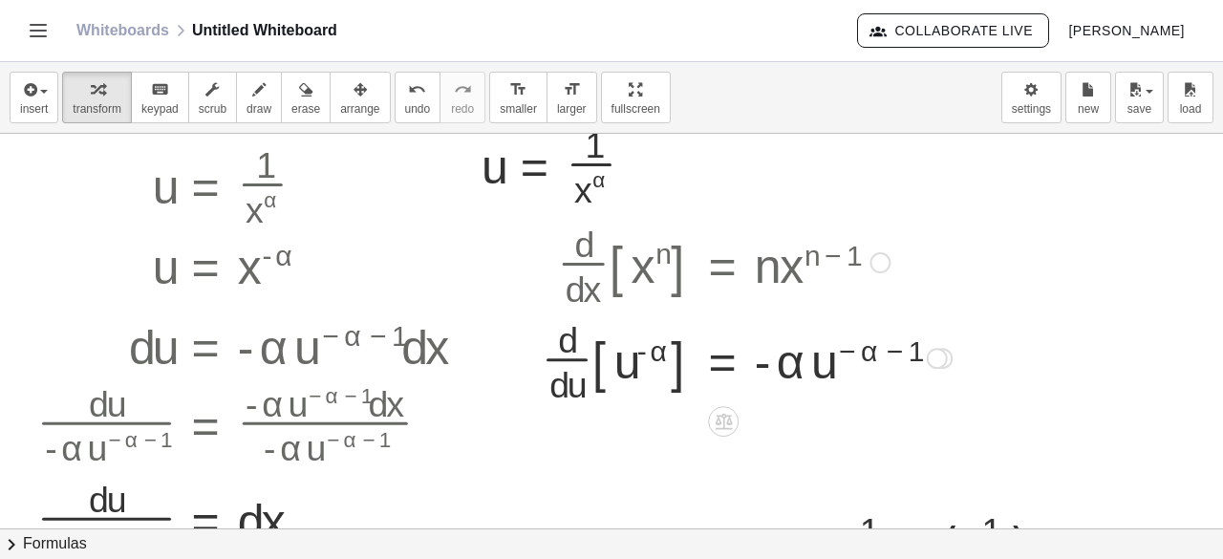
scroll to position [44, 0]
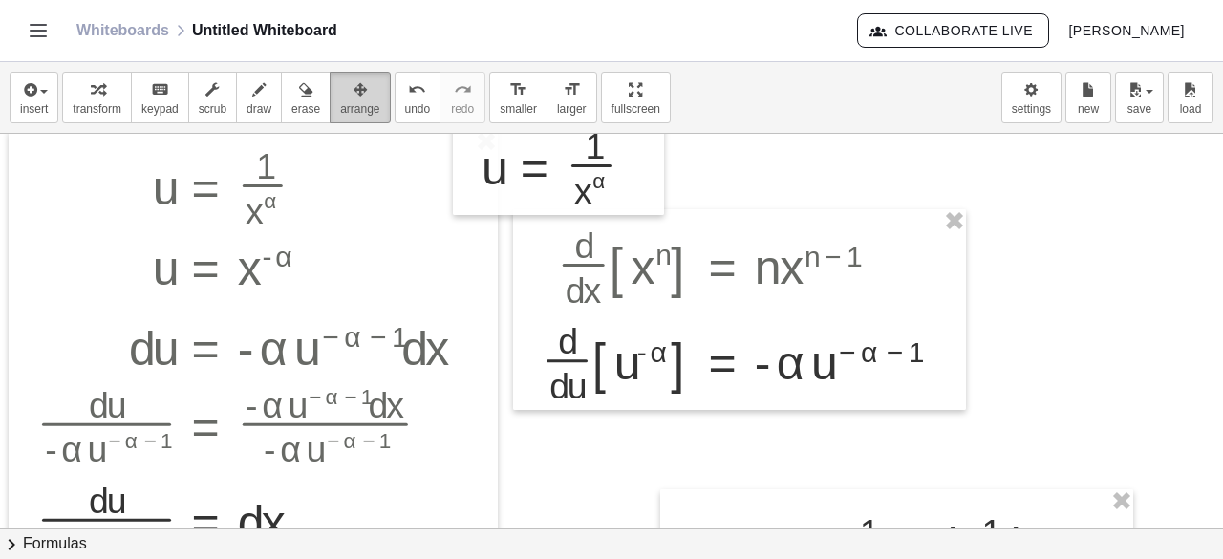
click at [331, 99] on button "arrange" at bounding box center [360, 98] width 60 height 52
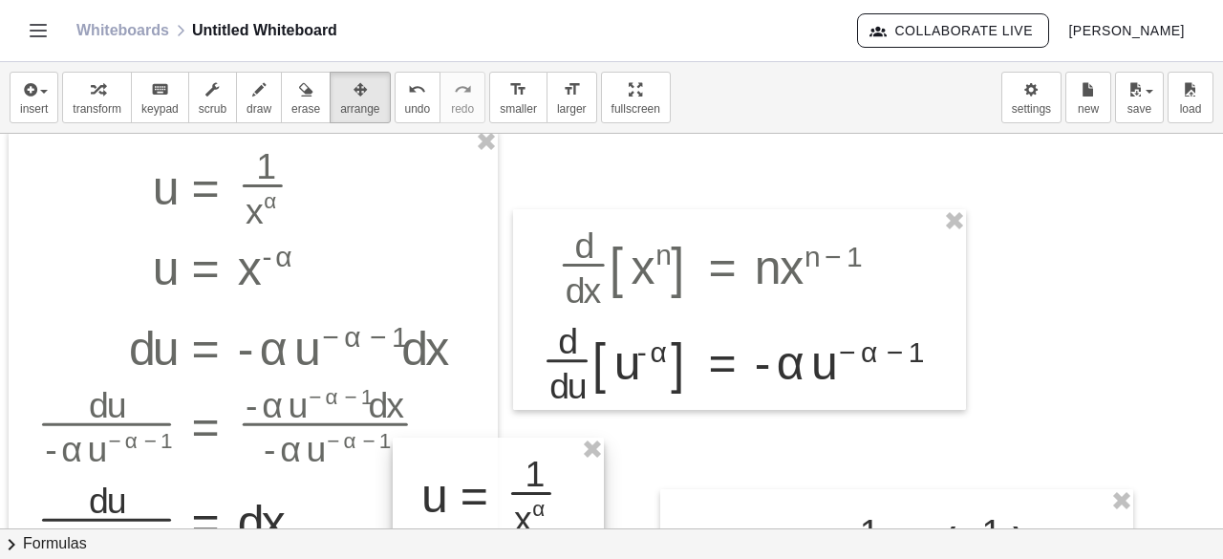
drag, startPoint x: 569, startPoint y: 168, endPoint x: 509, endPoint y: 496, distance: 333.1
click at [509, 496] on div at bounding box center [498, 490] width 211 height 105
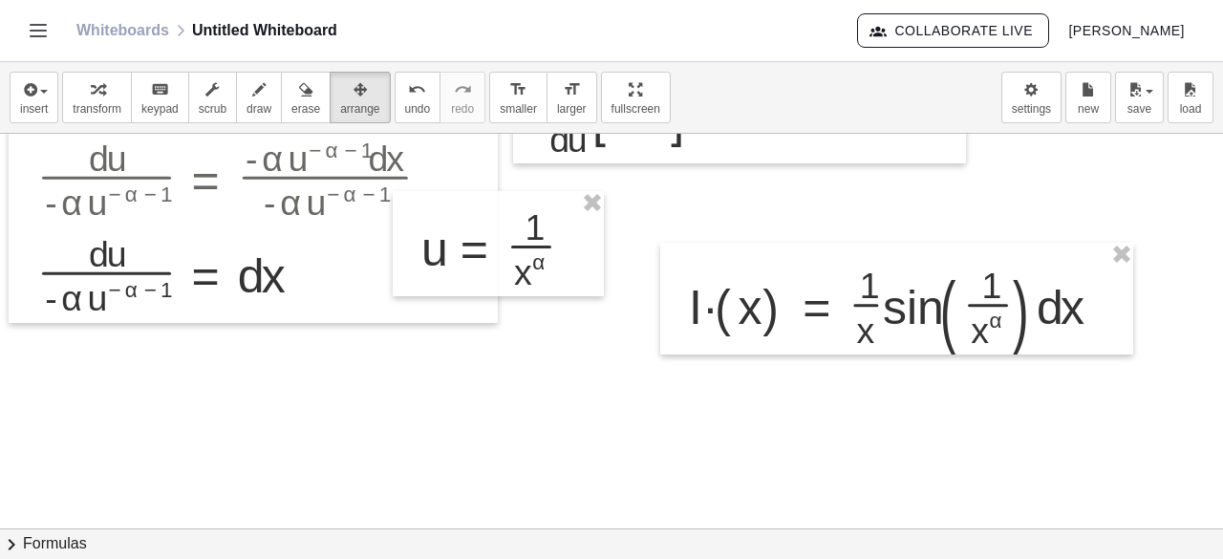
scroll to position [289, 0]
click at [250, 450] on div at bounding box center [611, 240] width 1223 height 792
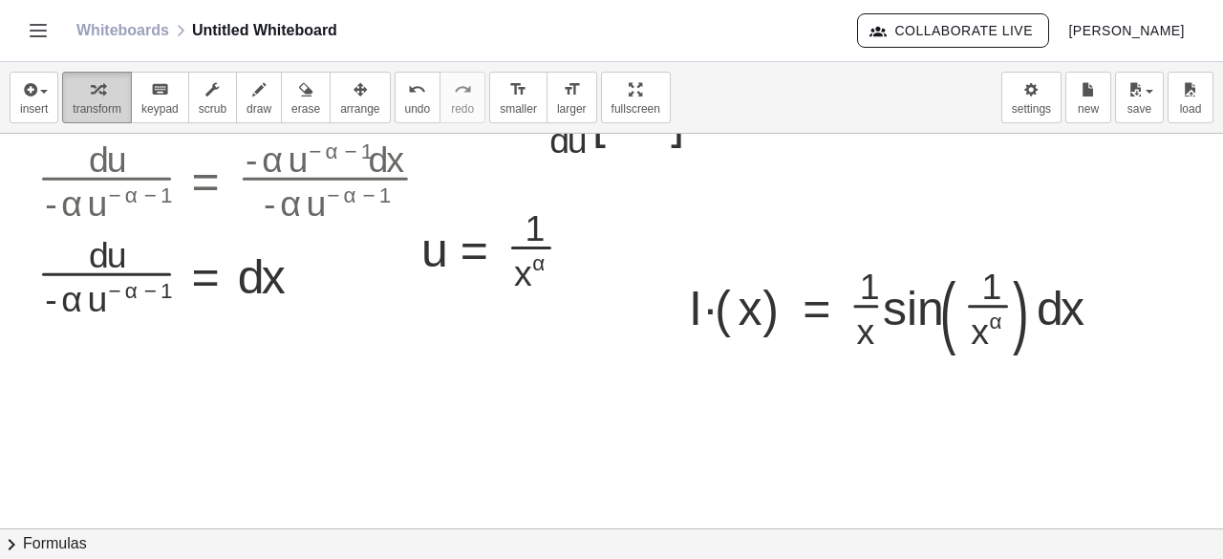
click at [81, 113] on span "transform" at bounding box center [97, 108] width 49 height 13
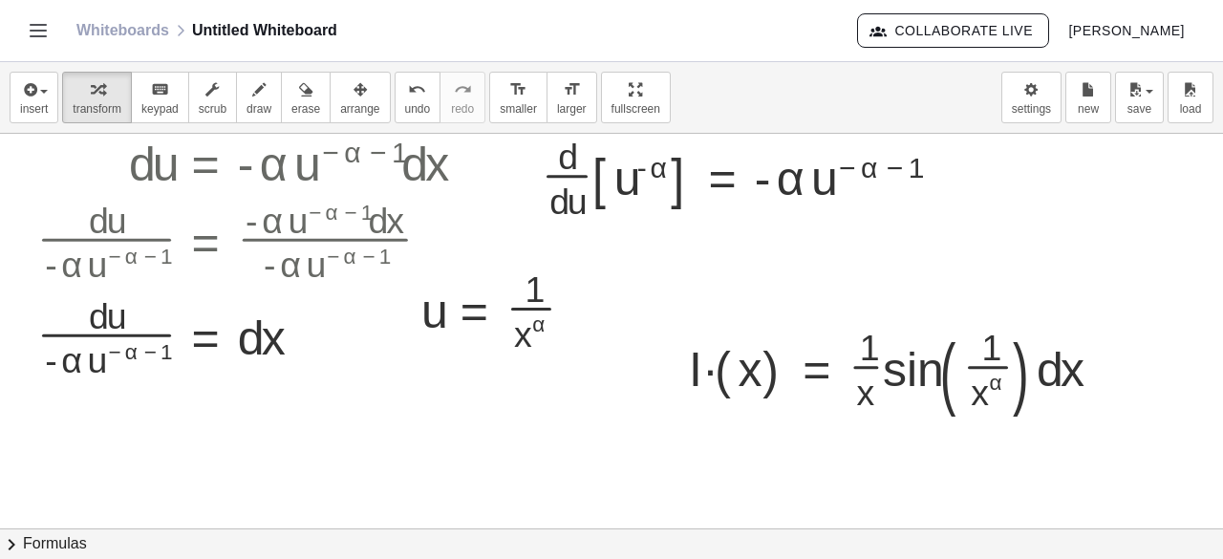
scroll to position [229, 0]
drag, startPoint x: 531, startPoint y: 305, endPoint x: 986, endPoint y: 360, distance: 458.1
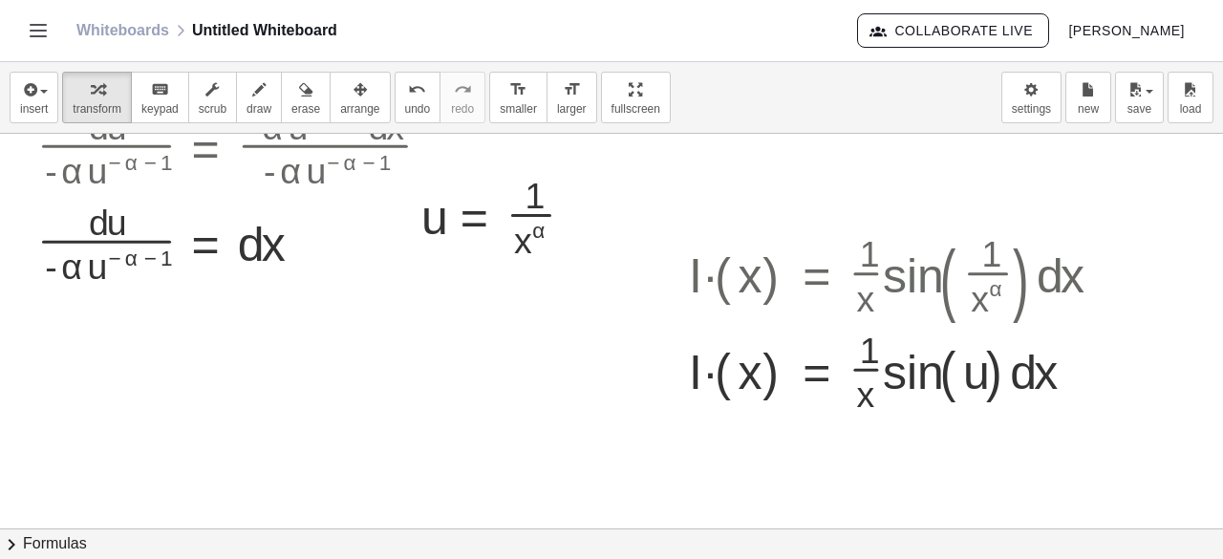
scroll to position [323, 0]
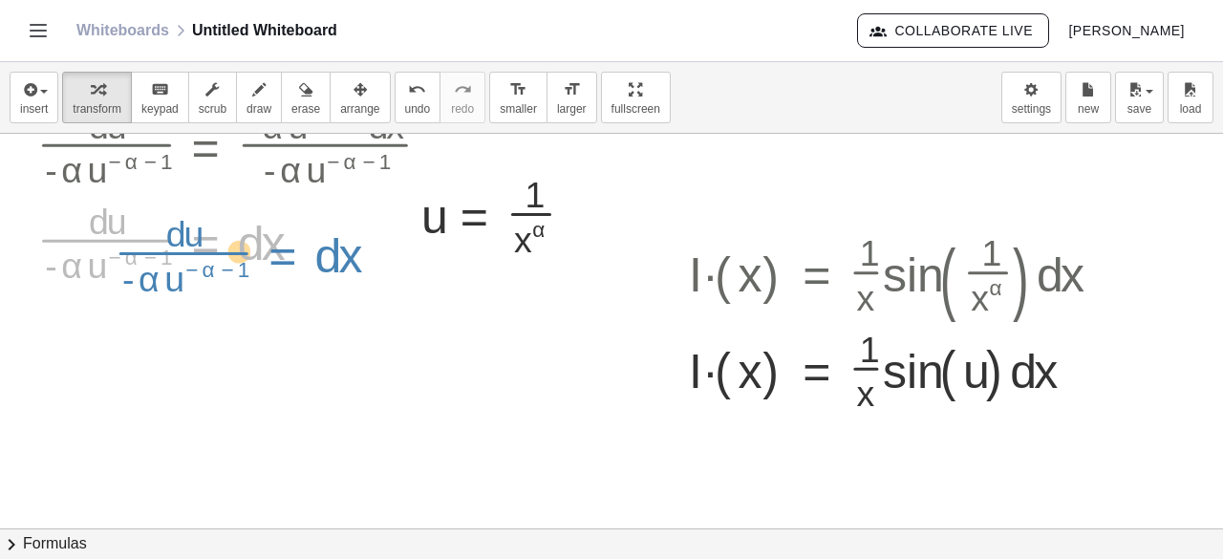
drag, startPoint x: 237, startPoint y: 244, endPoint x: 312, endPoint y: 256, distance: 76.5
click at [312, 256] on div at bounding box center [260, 237] width 465 height 96
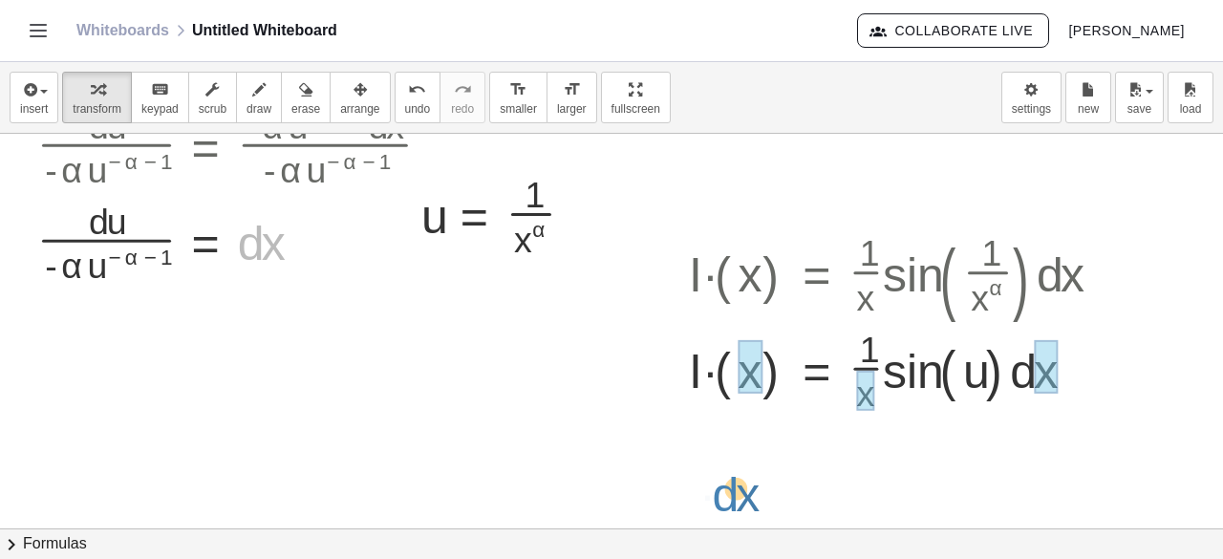
drag, startPoint x: 248, startPoint y: 249, endPoint x: 713, endPoint y: 492, distance: 523.8
click at [713, 492] on div "u = · 1 · x α u = x ( - [GEOGRAPHIC_DATA] ) · d · [GEOGRAPHIC_DATA] · d · x = ·…" at bounding box center [611, 207] width 1223 height 792
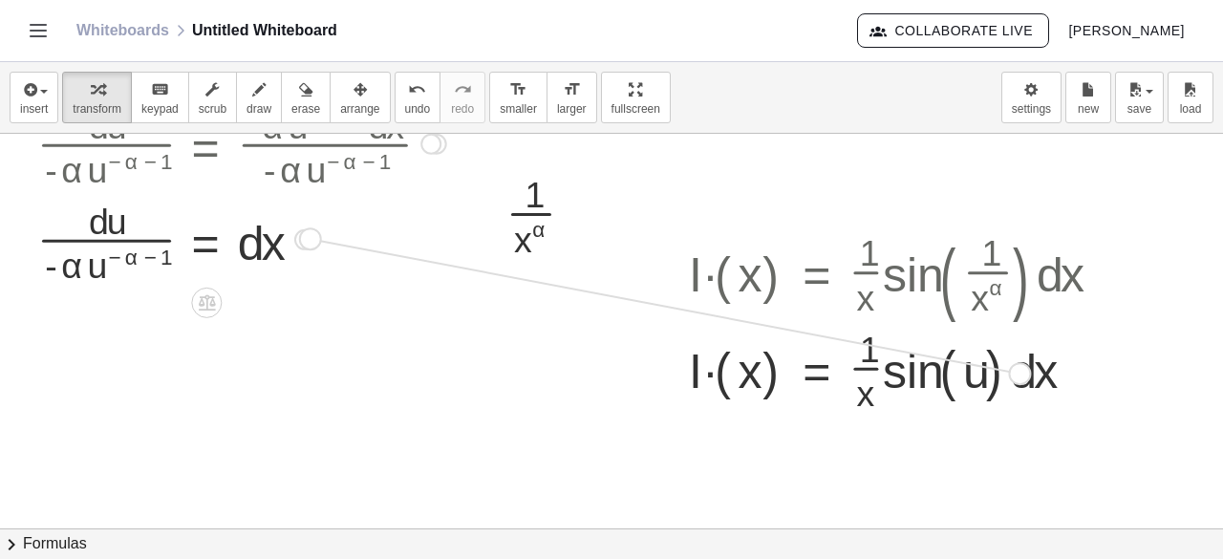
drag, startPoint x: 316, startPoint y: 231, endPoint x: 1029, endPoint y: 366, distance: 725.2
click at [1029, 366] on div "u = · 1 · x α u = x ( - [GEOGRAPHIC_DATA] ) · d · [GEOGRAPHIC_DATA] · d · x = ·…" at bounding box center [611, 207] width 1223 height 792
drag, startPoint x: 308, startPoint y: 233, endPoint x: 459, endPoint y: 320, distance: 174.2
click at [459, 320] on div "u = · 1 · x α u = x ( - [GEOGRAPHIC_DATA] ) · d · [GEOGRAPHIC_DATA] · d · x = ·…" at bounding box center [611, 207] width 1223 height 792
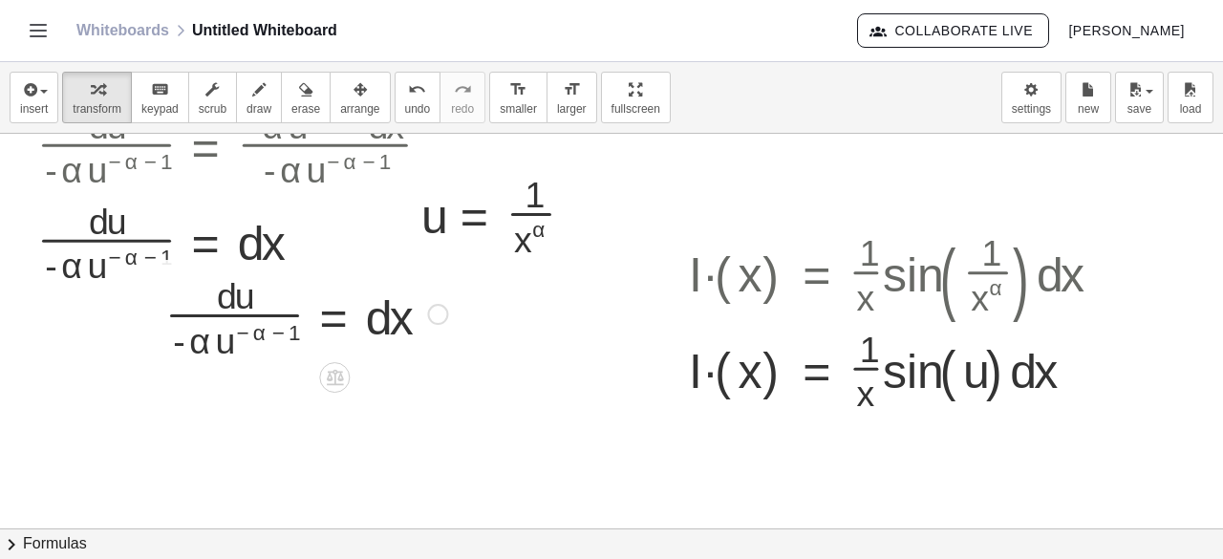
click at [428, 312] on div at bounding box center [437, 314] width 21 height 21
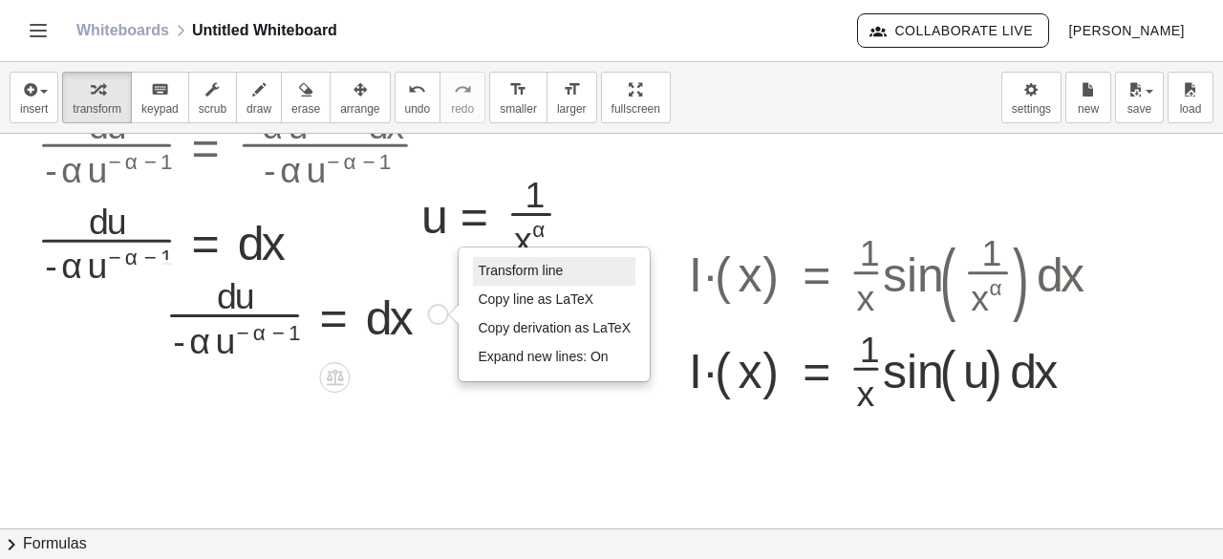
click at [495, 272] on span "Transform line" at bounding box center [520, 270] width 85 height 15
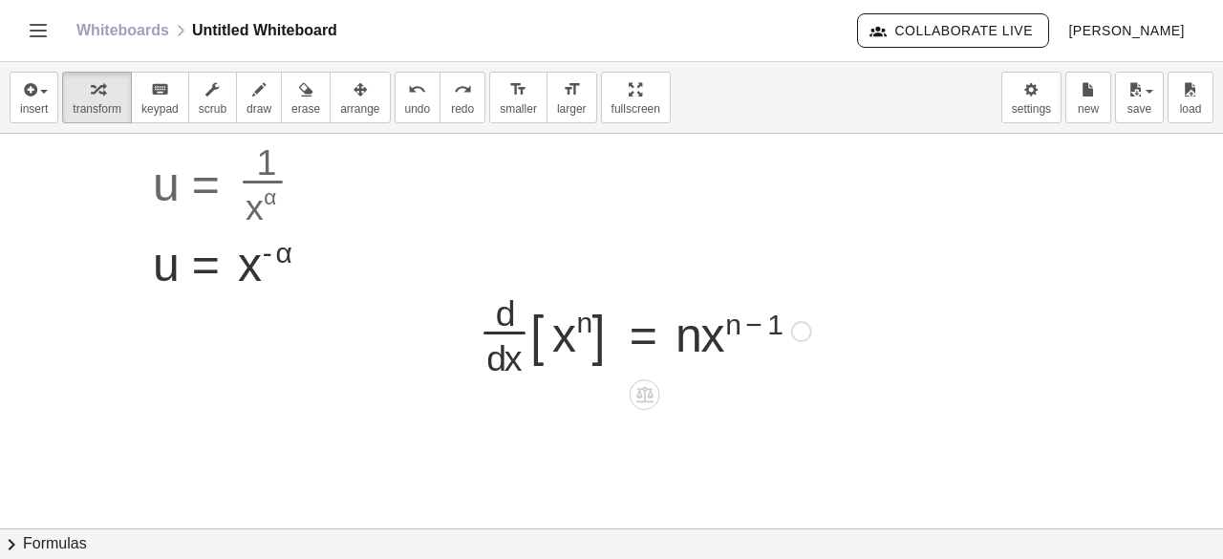
scroll to position [0, 0]
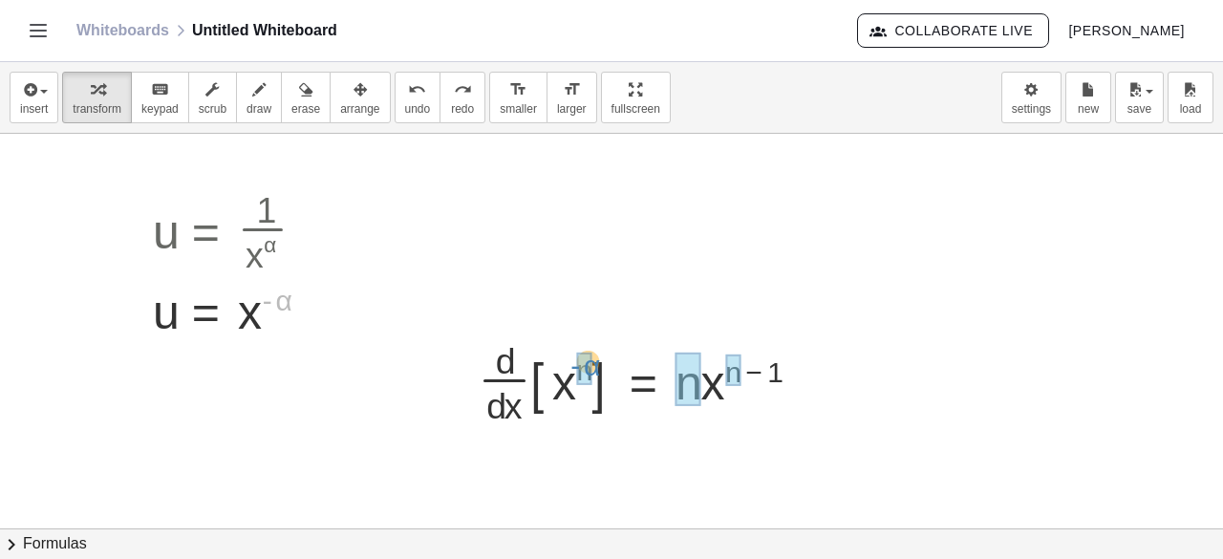
drag, startPoint x: 279, startPoint y: 303, endPoint x: 587, endPoint y: 368, distance: 314.4
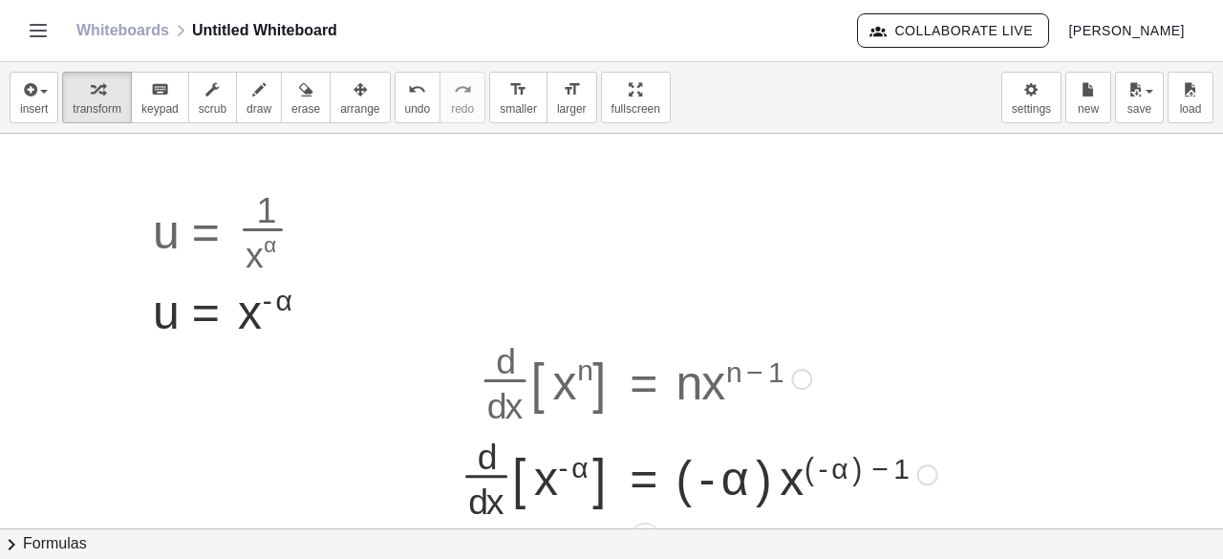
click at [858, 459] on div at bounding box center [699, 473] width 496 height 96
click at [749, 480] on div at bounding box center [691, 473] width 480 height 96
click at [193, 313] on div at bounding box center [241, 305] width 196 height 63
click at [206, 354] on icon at bounding box center [207, 354] width 17 height 16
click at [328, 309] on div at bounding box center [320, 307] width 21 height 21
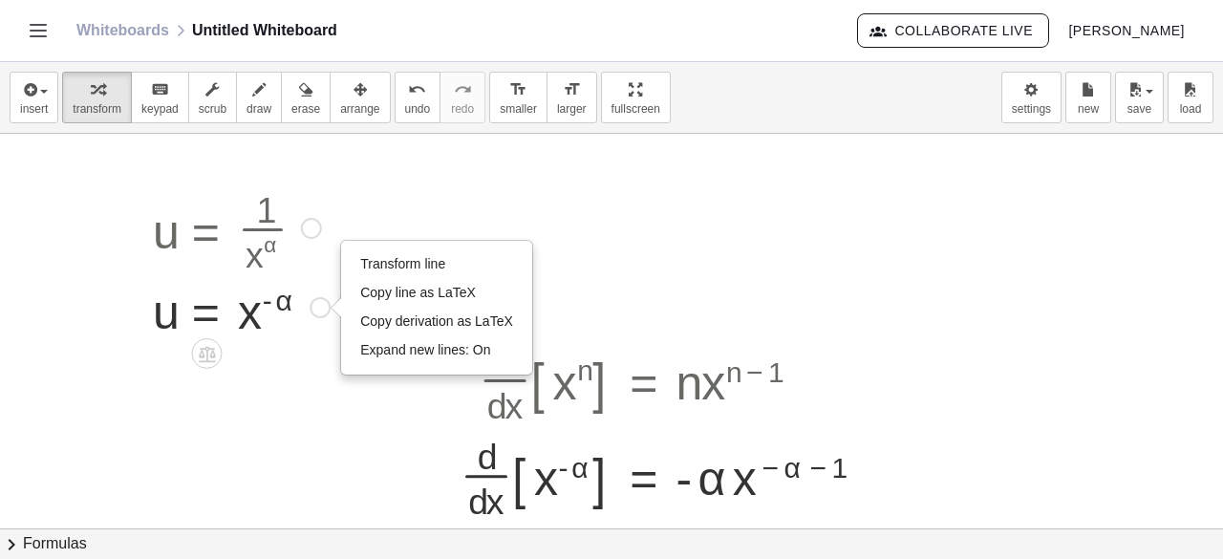
click at [197, 310] on div at bounding box center [241, 305] width 196 height 63
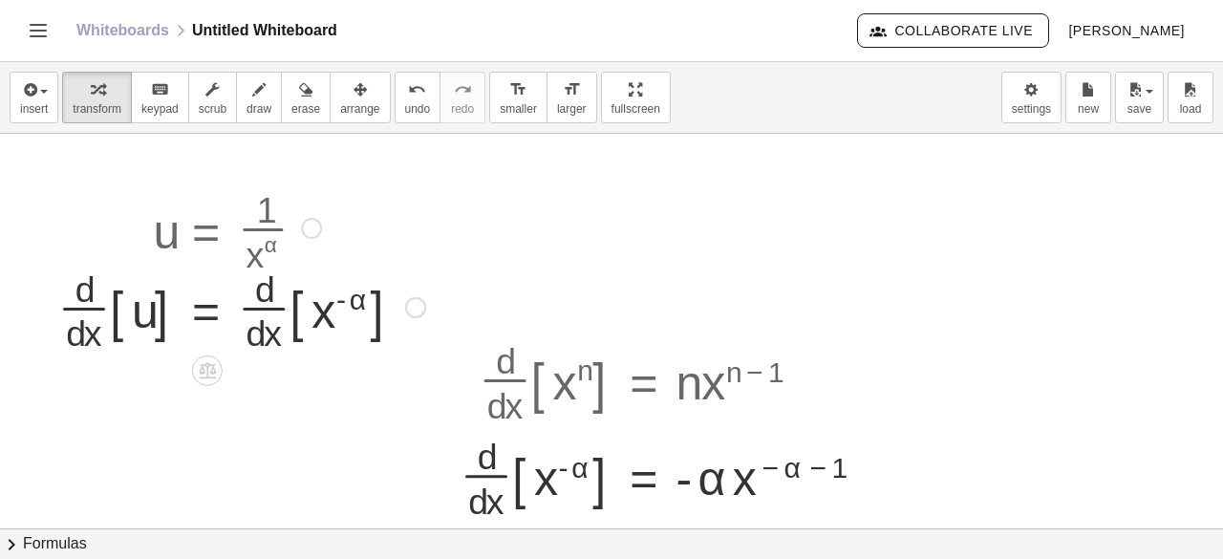
scroll to position [97, 0]
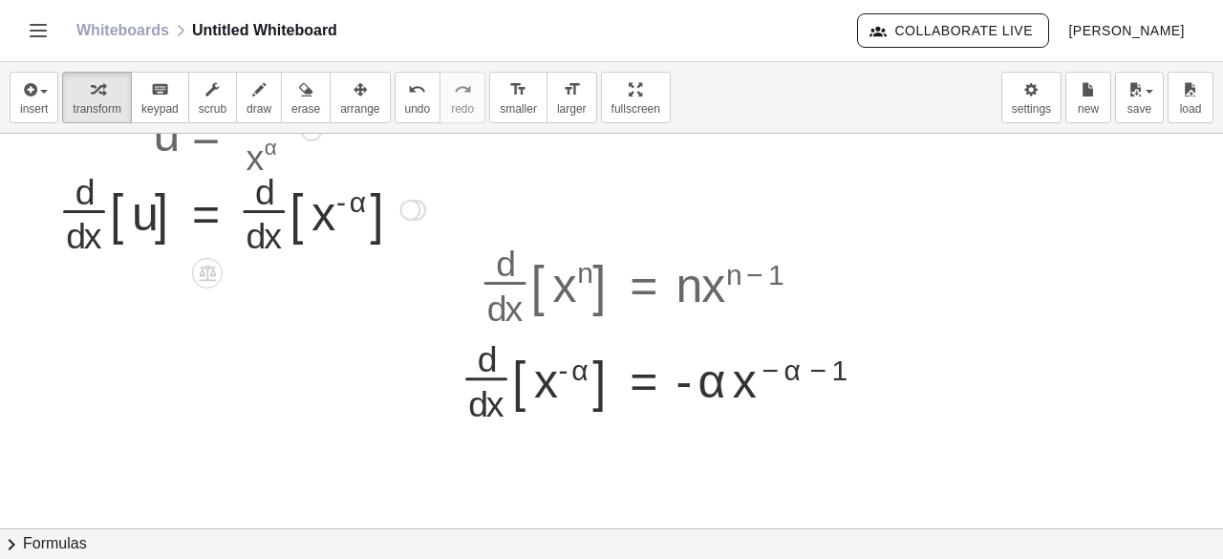
click at [162, 222] on div at bounding box center [242, 208] width 386 height 96
drag, startPoint x: 162, startPoint y: 229, endPoint x: 136, endPoint y: 213, distance: 31.3
click at [136, 213] on div at bounding box center [263, 208] width 343 height 96
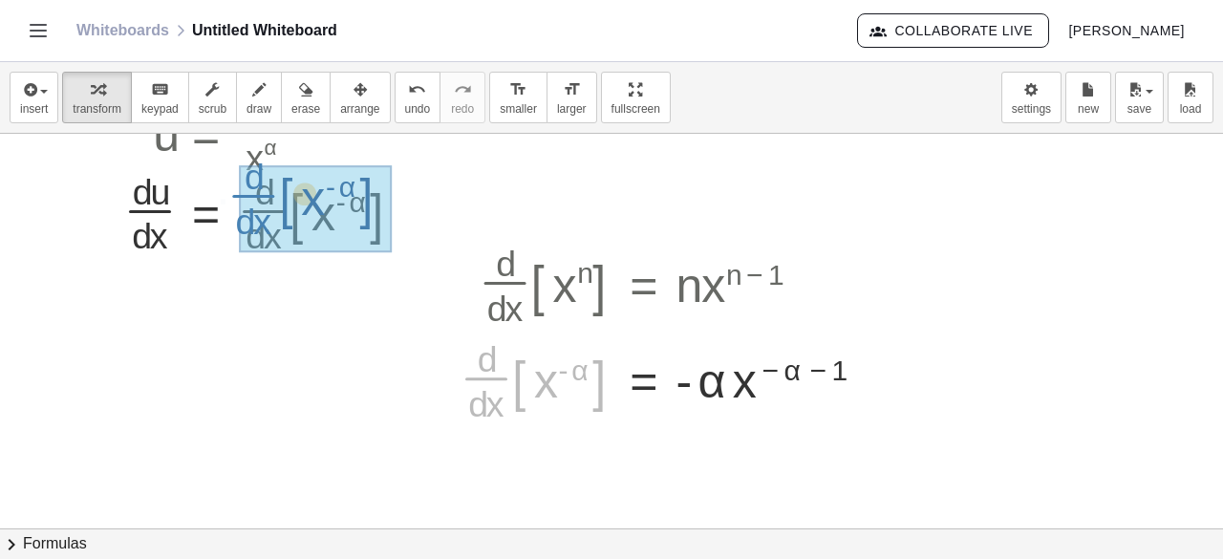
drag, startPoint x: 474, startPoint y: 369, endPoint x: 241, endPoint y: 187, distance: 295.4
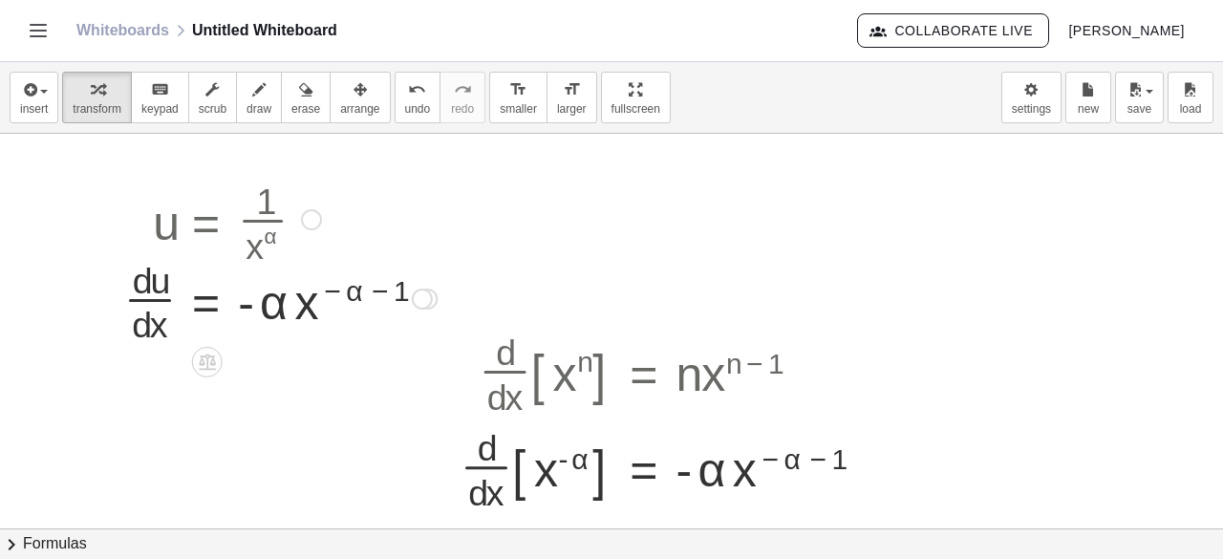
scroll to position [8, 0]
click at [208, 364] on icon at bounding box center [207, 362] width 20 height 20
click at [206, 362] on span "×" at bounding box center [207, 364] width 11 height 28
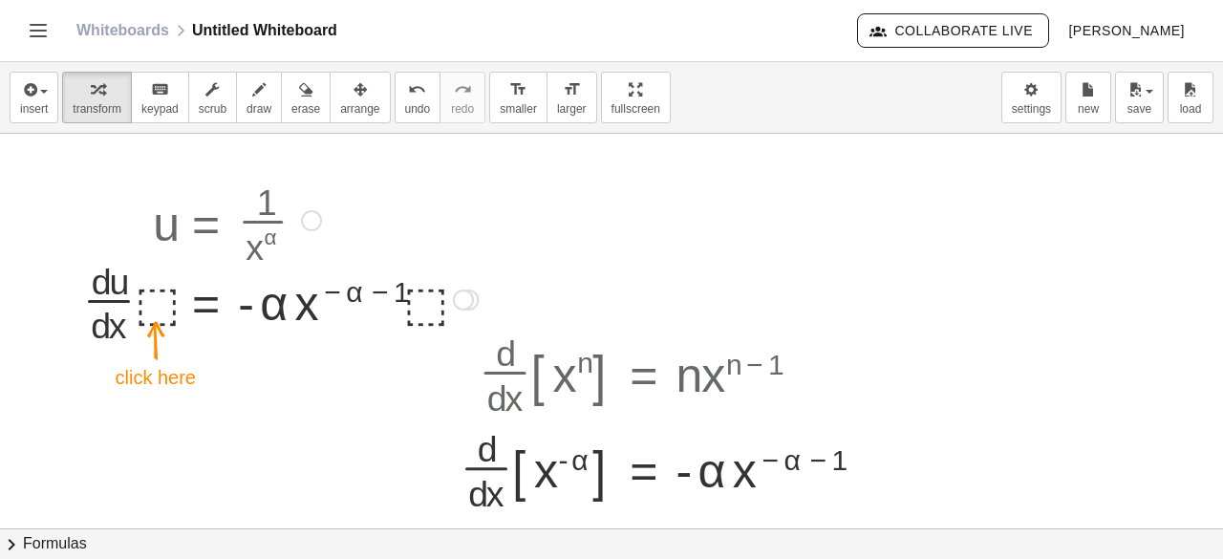
click at [153, 304] on div at bounding box center [281, 297] width 414 height 96
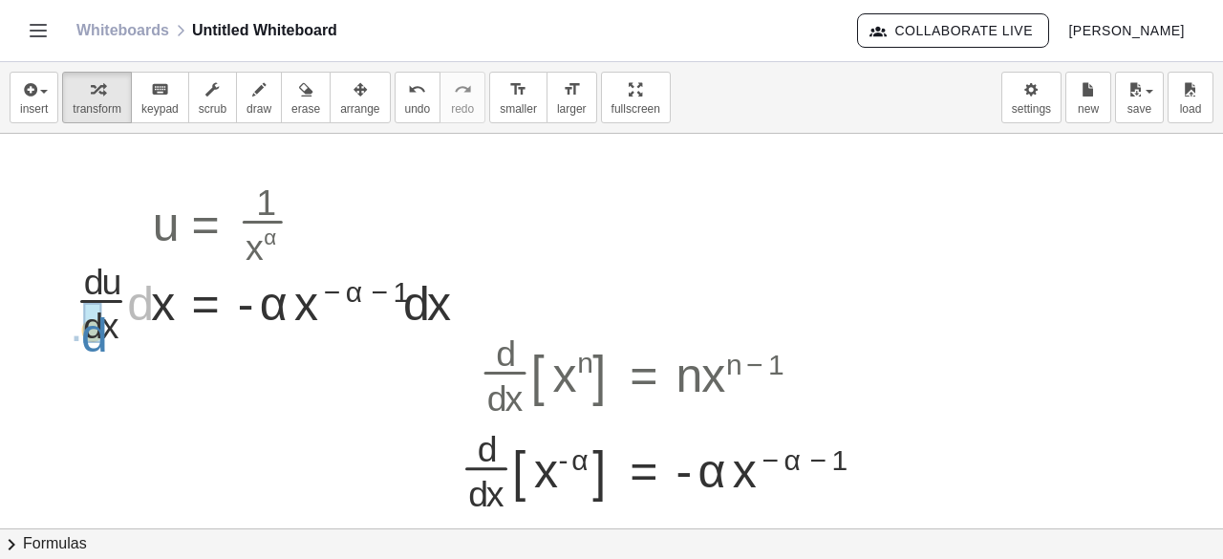
drag, startPoint x: 141, startPoint y: 310, endPoint x: 96, endPoint y: 340, distance: 55.1
drag, startPoint x: 160, startPoint y: 306, endPoint x: 122, endPoint y: 331, distance: 46.1
click at [210, 302] on div at bounding box center [306, 298] width 375 height 65
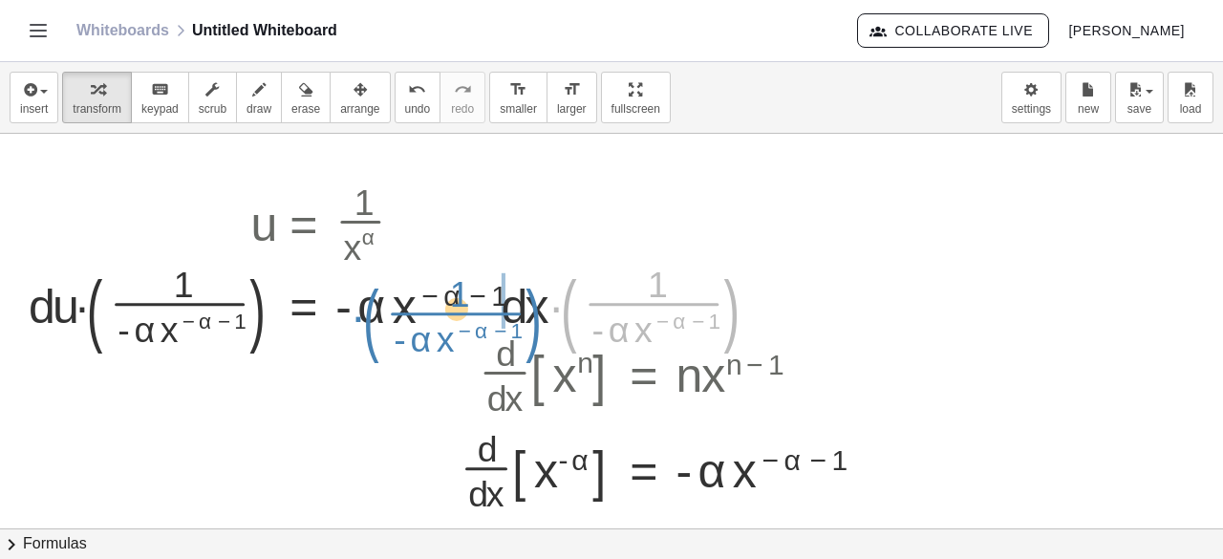
drag, startPoint x: 727, startPoint y: 298, endPoint x: 529, endPoint y: 308, distance: 198.0
click at [529, 308] on div at bounding box center [405, 297] width 772 height 103
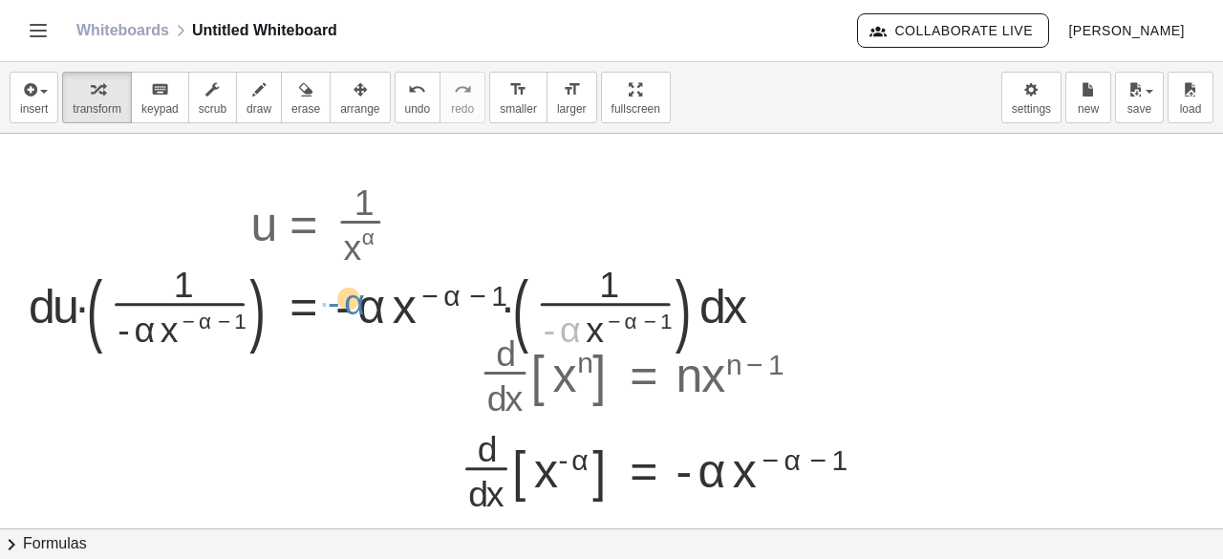
drag, startPoint x: 585, startPoint y: 320, endPoint x: 369, endPoint y: 293, distance: 217.5
click at [369, 293] on div at bounding box center [405, 297] width 772 height 103
drag, startPoint x: 360, startPoint y: 307, endPoint x: 534, endPoint y: 331, distance: 175.5
click at [534, 331] on div at bounding box center [405, 297] width 772 height 103
click at [516, 303] on div at bounding box center [405, 297] width 772 height 103
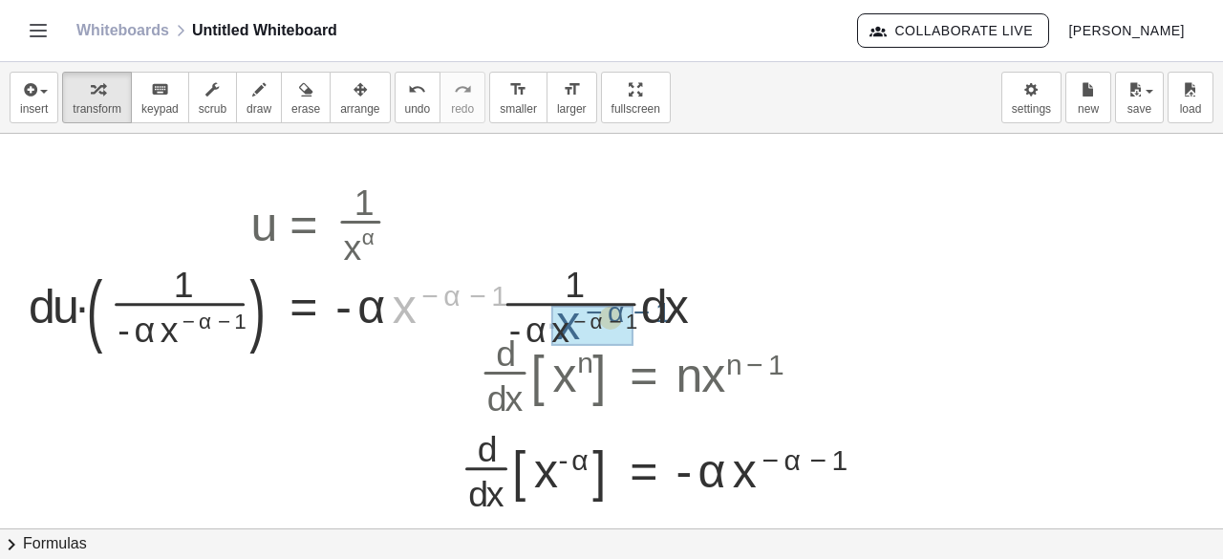
drag, startPoint x: 398, startPoint y: 310, endPoint x: 561, endPoint y: 326, distance: 163.2
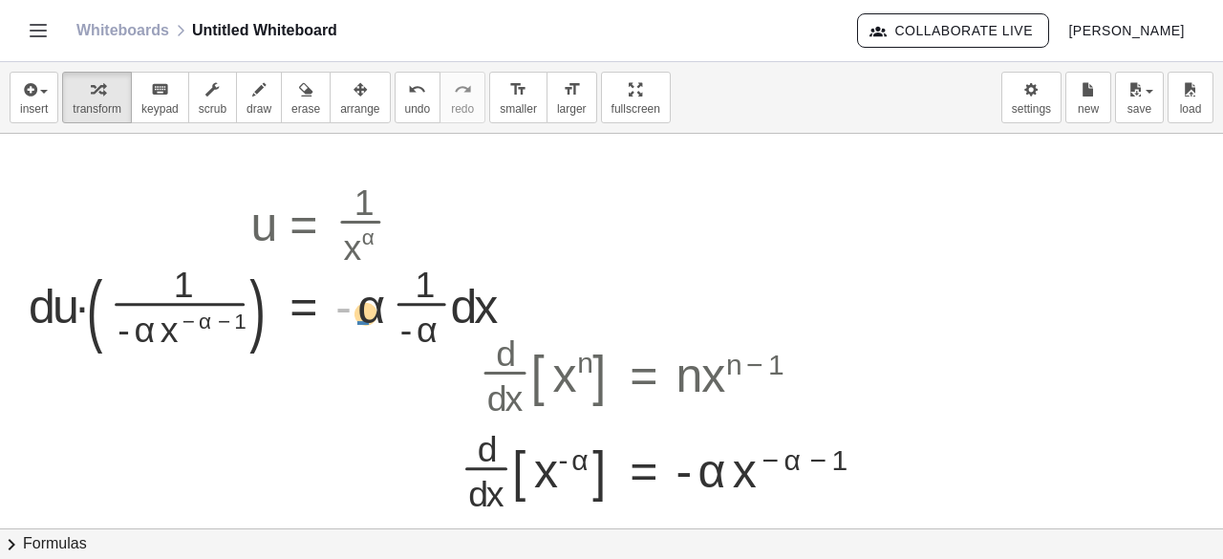
drag, startPoint x: 352, startPoint y: 309, endPoint x: 367, endPoint y: 318, distance: 17.2
click at [367, 318] on div at bounding box center [280, 297] width 523 height 103
drag, startPoint x: 367, startPoint y: 318, endPoint x: 424, endPoint y: 326, distance: 57.8
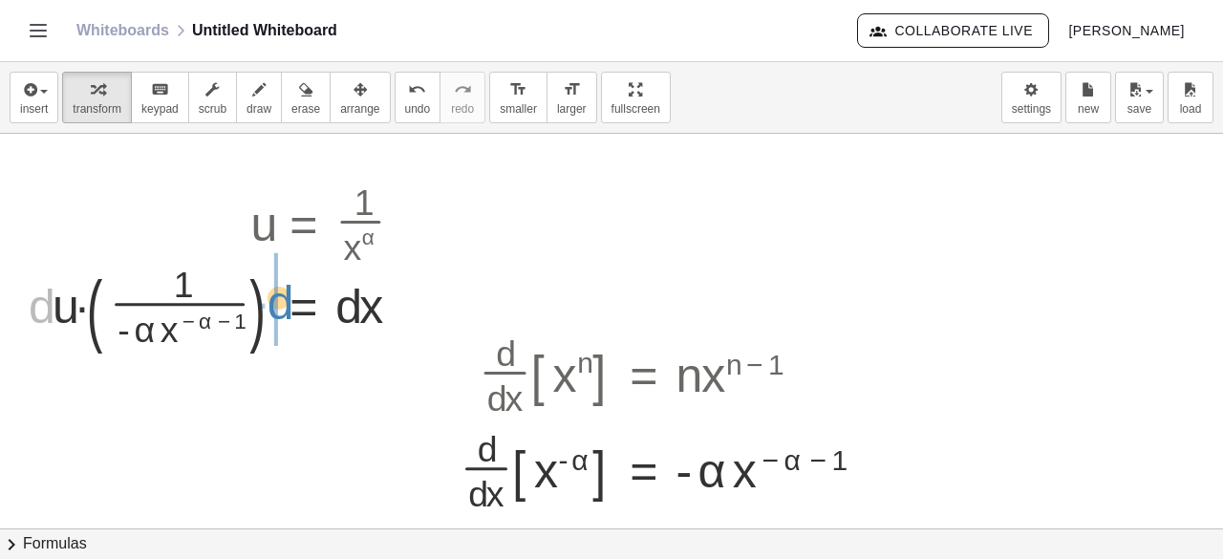
drag, startPoint x: 44, startPoint y: 307, endPoint x: 283, endPoint y: 303, distance: 238.8
click at [283, 303] on div at bounding box center [223, 297] width 409 height 103
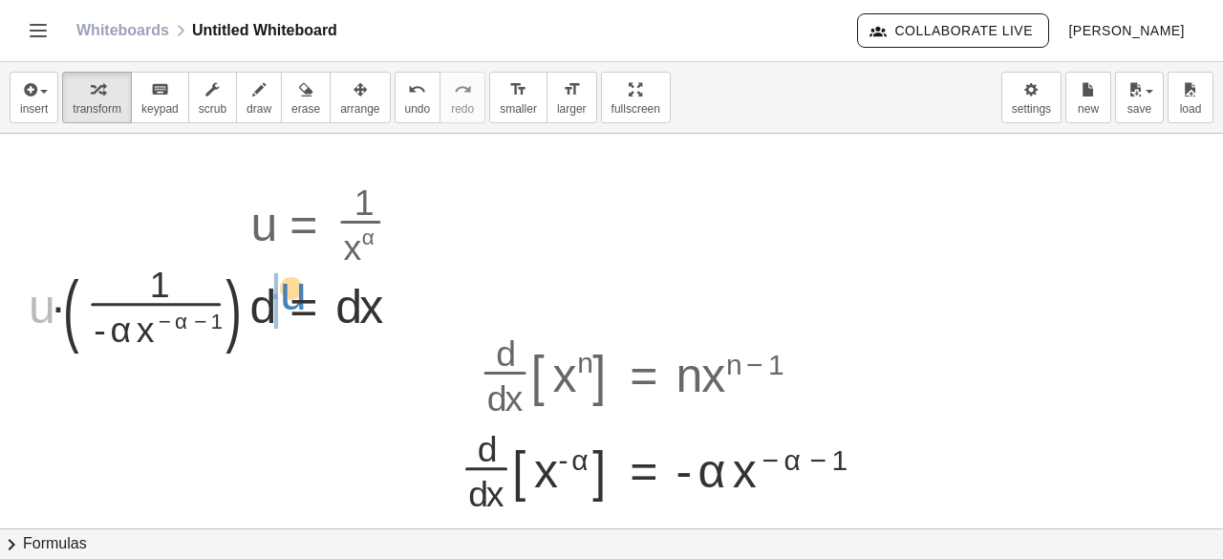
drag, startPoint x: 44, startPoint y: 302, endPoint x: 297, endPoint y: 288, distance: 253.5
click at [297, 288] on div at bounding box center [223, 297] width 409 height 103
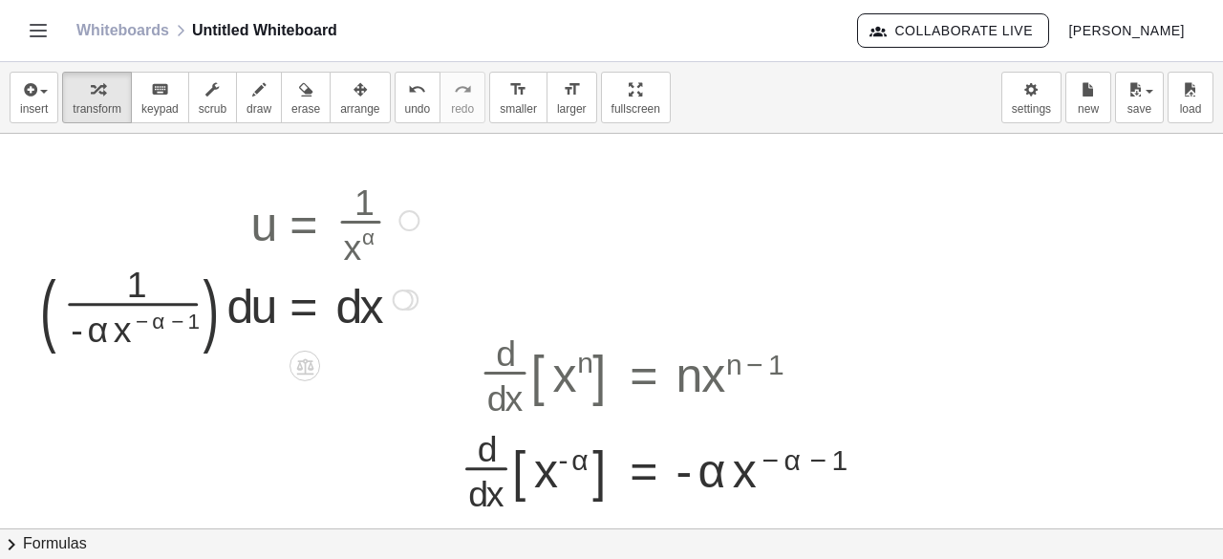
click at [218, 301] on div at bounding box center [229, 297] width 397 height 103
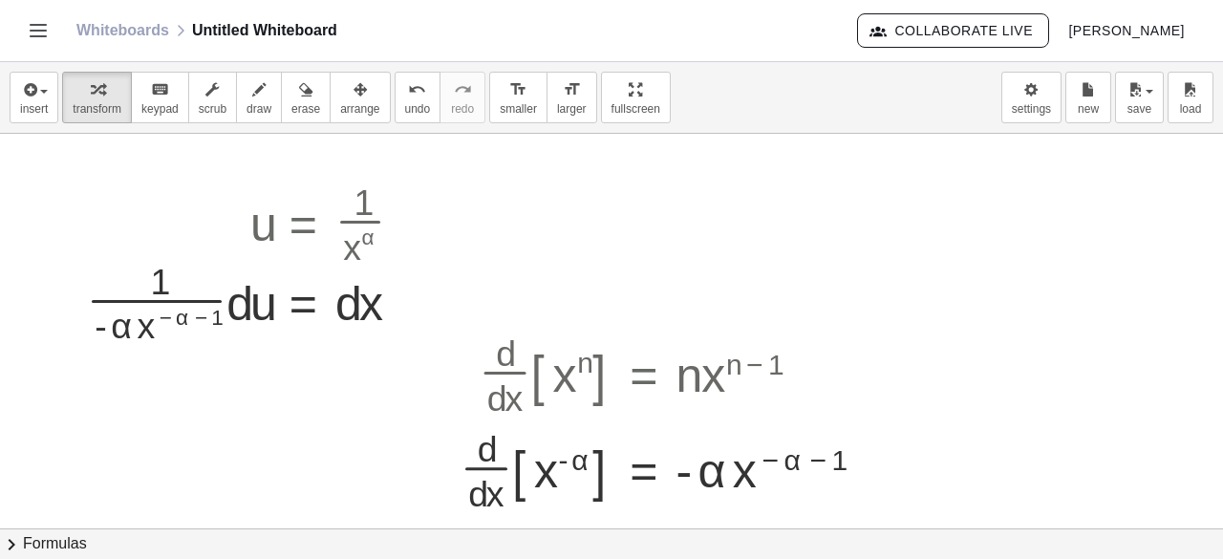
click at [856, 230] on div at bounding box center [611, 522] width 1223 height 792
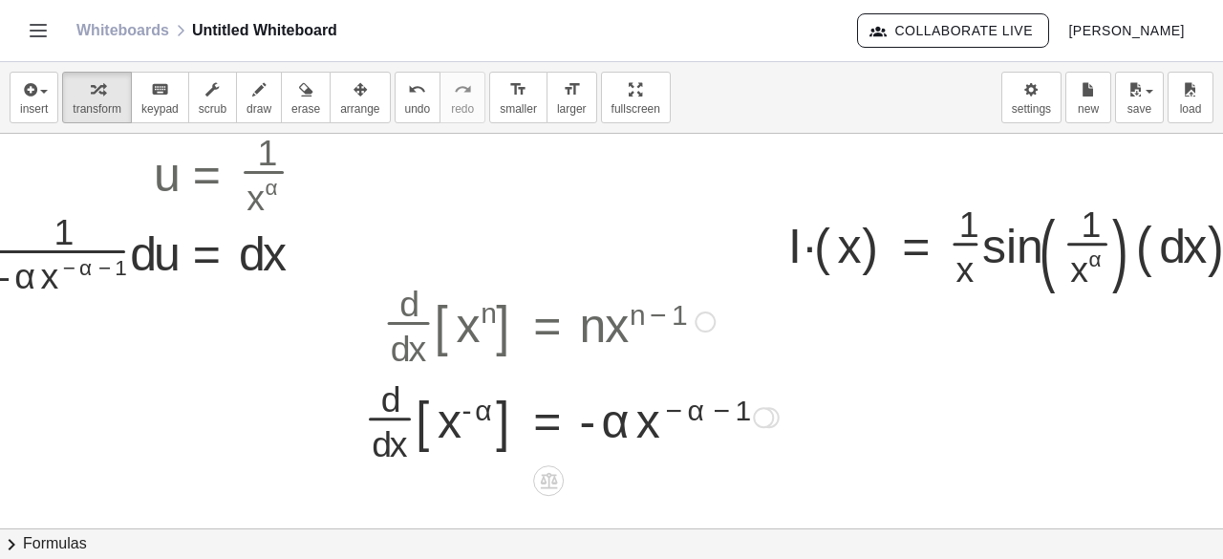
scroll to position [57, 104]
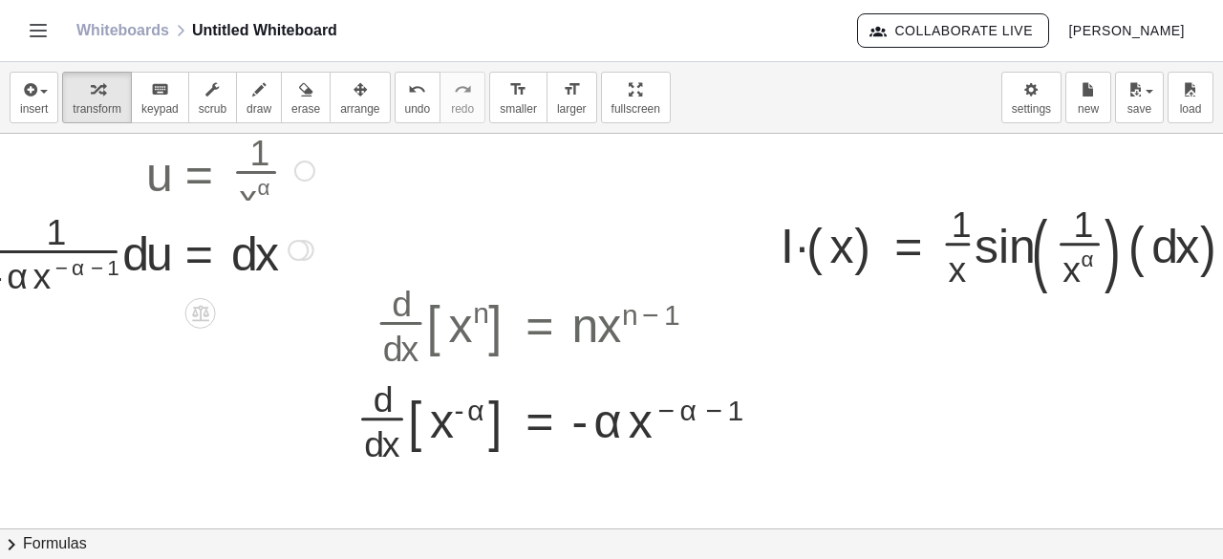
click at [296, 249] on div at bounding box center [298, 250] width 21 height 21
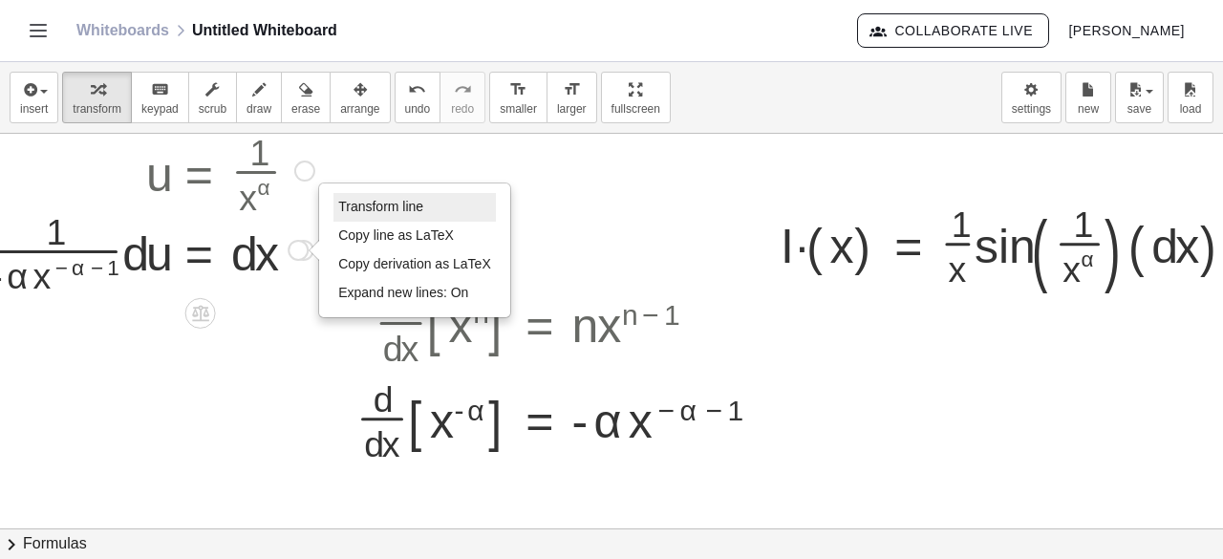
click at [369, 205] on span "Transform line" at bounding box center [380, 206] width 85 height 15
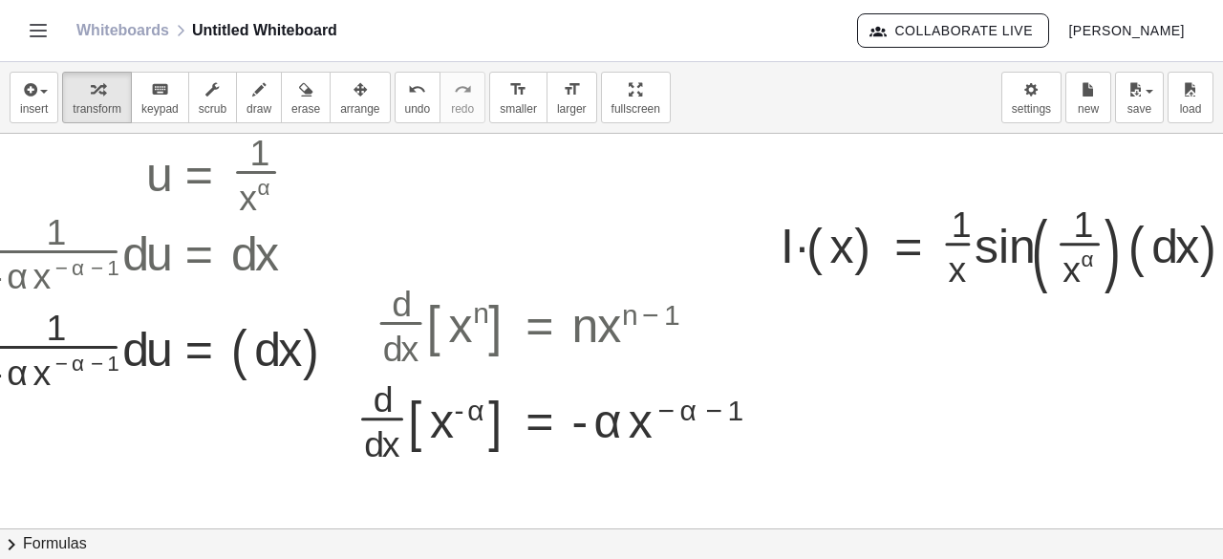
scroll to position [57, 172]
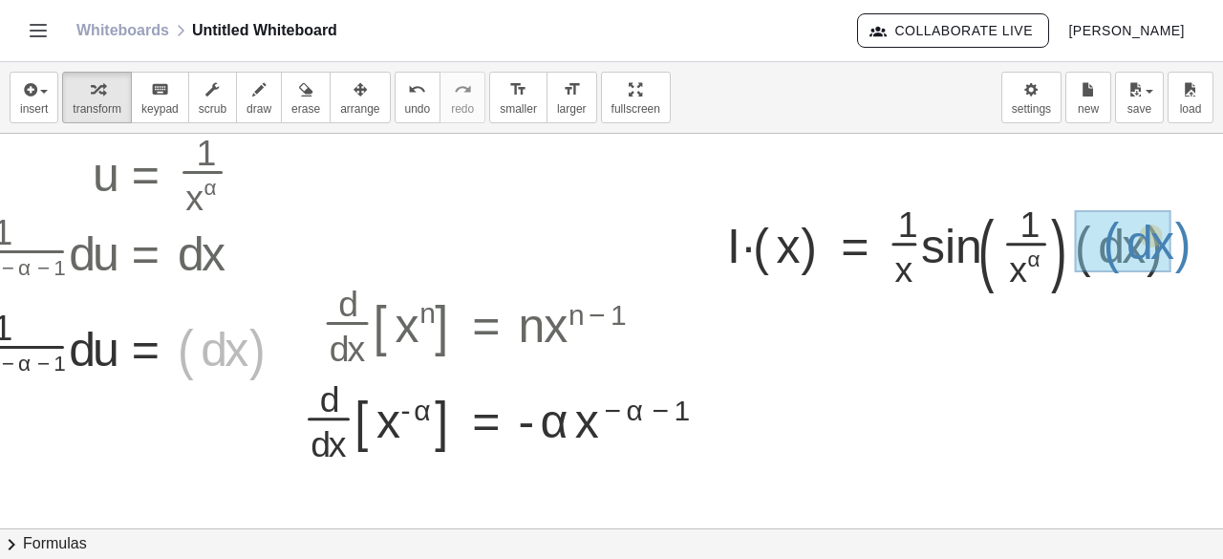
drag, startPoint x: 173, startPoint y: 342, endPoint x: 1099, endPoint y: 235, distance: 931.8
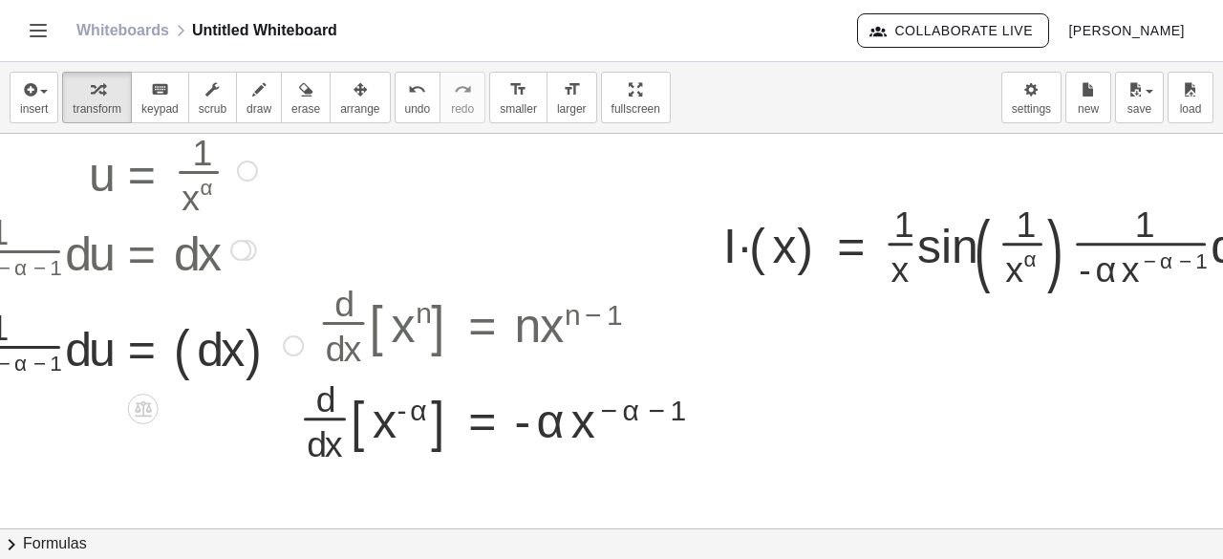
scroll to position [0, 163]
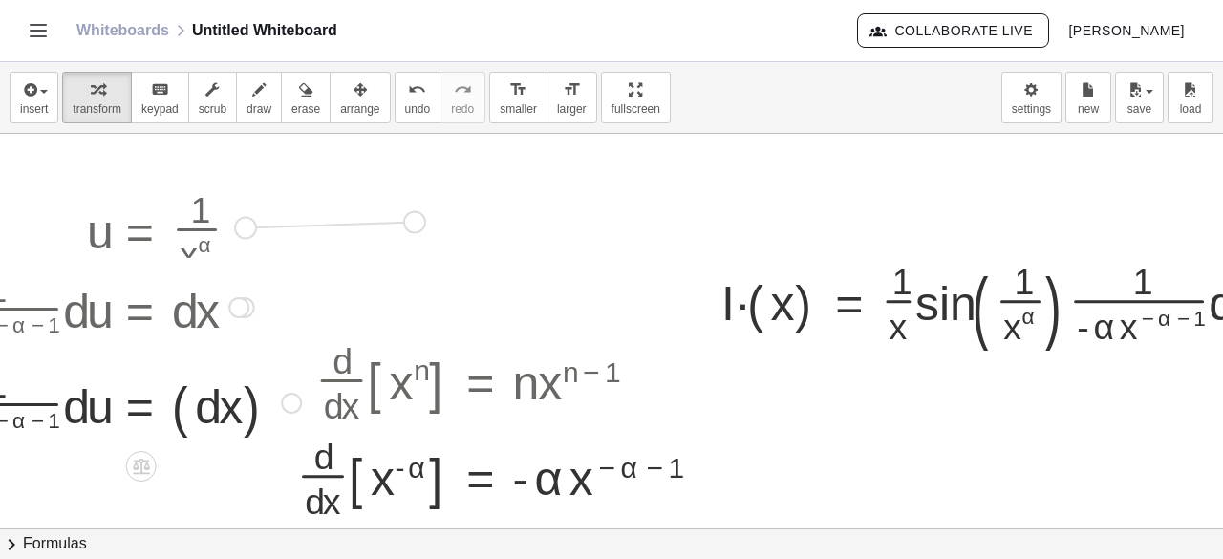
drag, startPoint x: 246, startPoint y: 228, endPoint x: 421, endPoint y: 223, distance: 175.9
click at [421, 223] on div "u = · 1 · x α u = x ( - [GEOGRAPHIC_DATA] ) · · d · d · x · [ [GEOGRAPHIC_DATA]…" at bounding box center [573, 530] width 1472 height 792
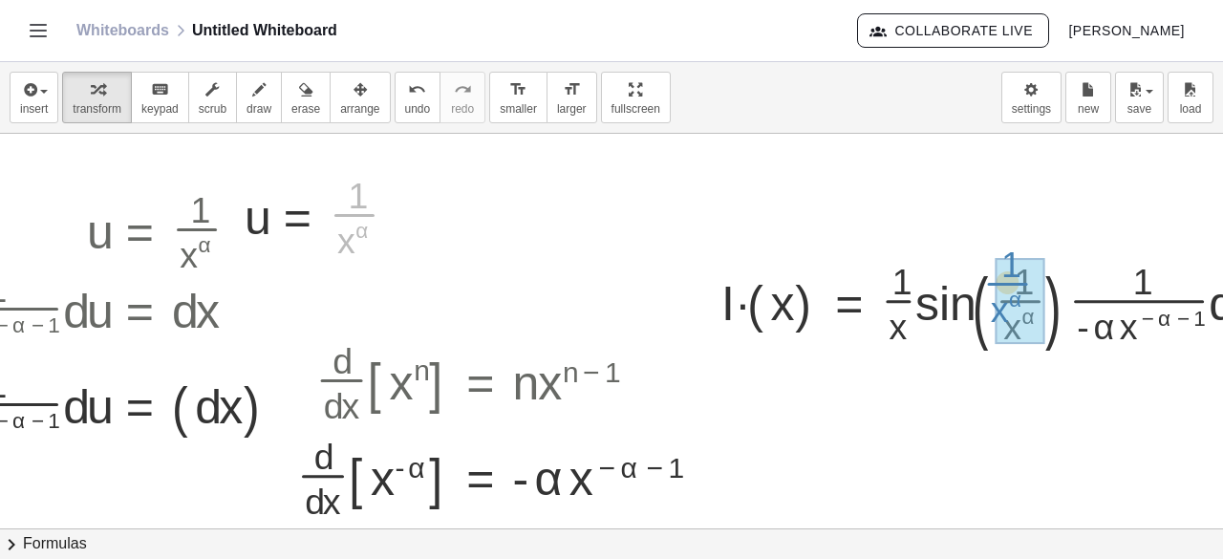
drag, startPoint x: 342, startPoint y: 211, endPoint x: 995, endPoint y: 280, distance: 657.0
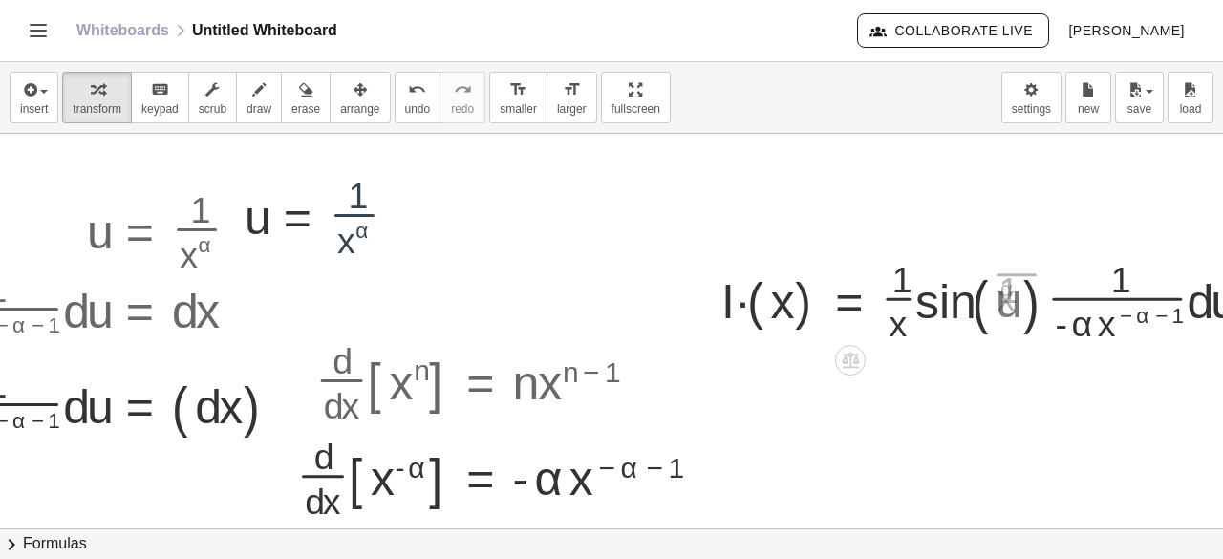
scroll to position [0, 264]
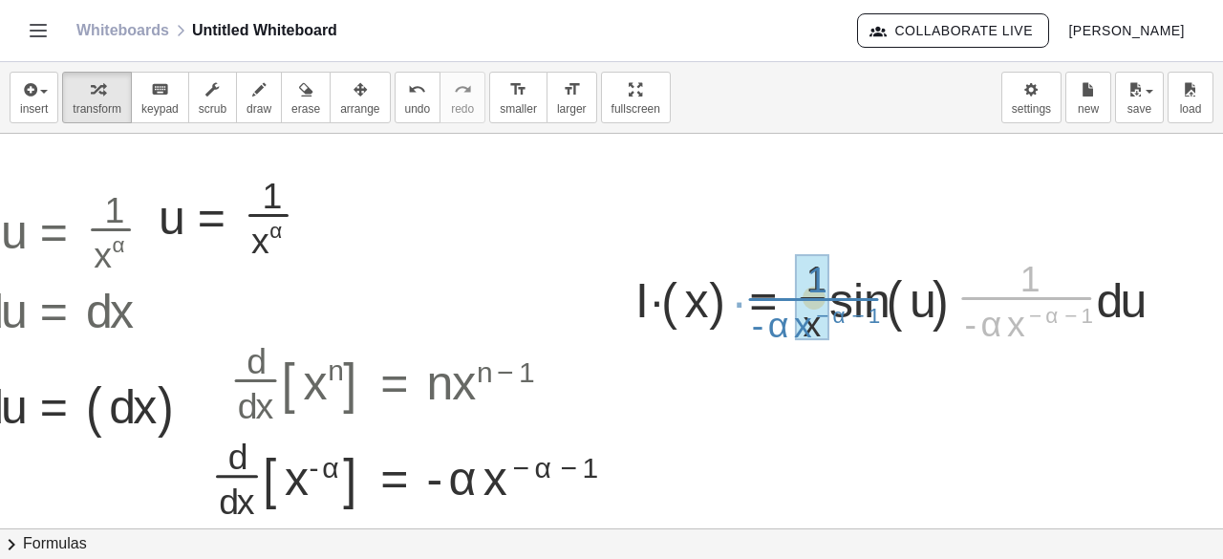
drag, startPoint x: 995, startPoint y: 299, endPoint x: 783, endPoint y: 300, distance: 212.1
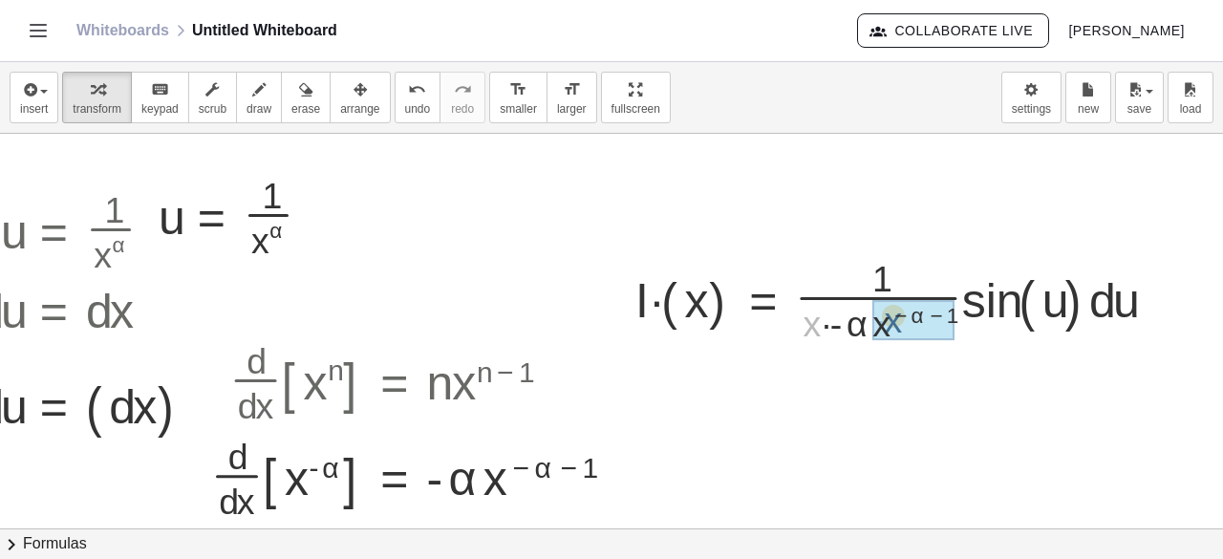
drag, startPoint x: 795, startPoint y: 322, endPoint x: 877, endPoint y: 318, distance: 82.2
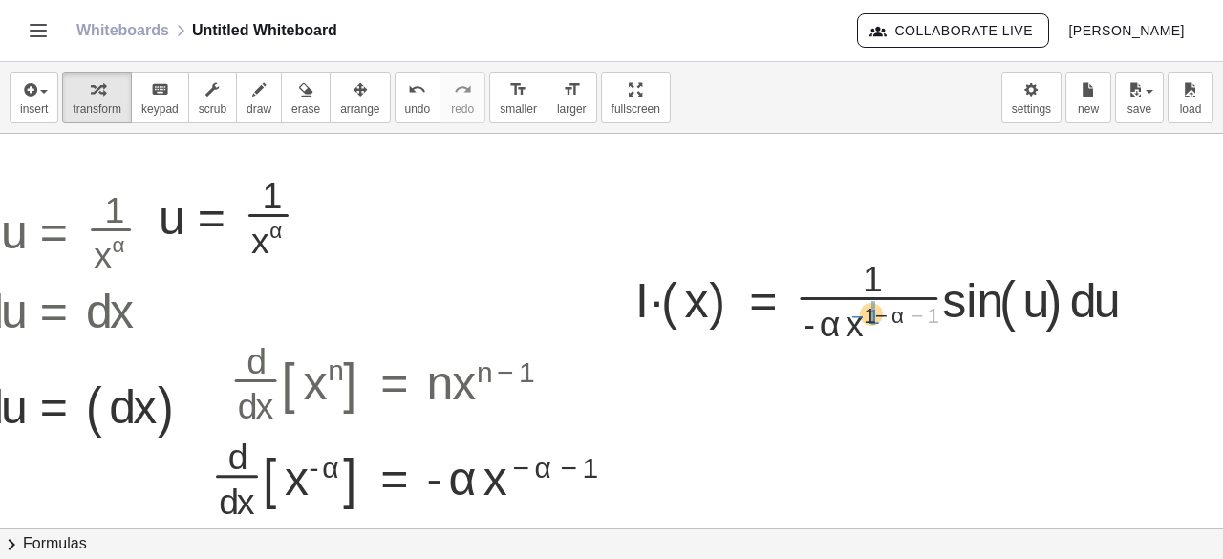
drag, startPoint x: 908, startPoint y: 315, endPoint x: 849, endPoint y: 316, distance: 58.3
click at [849, 316] on div at bounding box center [893, 295] width 534 height 96
click at [867, 314] on div at bounding box center [893, 295] width 534 height 96
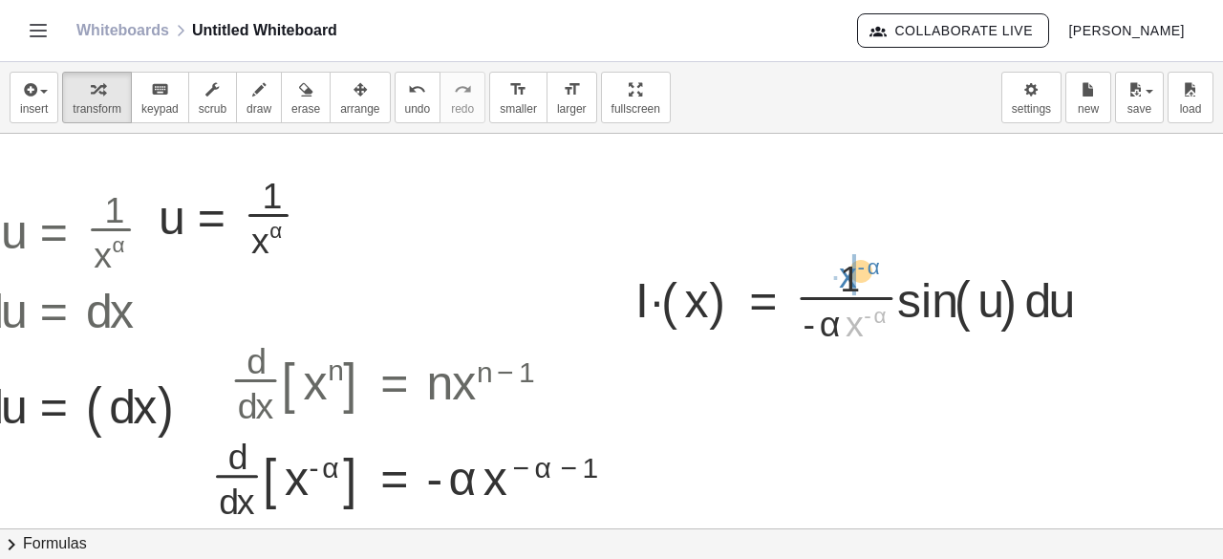
drag, startPoint x: 839, startPoint y: 323, endPoint x: 832, endPoint y: 274, distance: 49.2
click at [832, 274] on div at bounding box center [870, 295] width 488 height 96
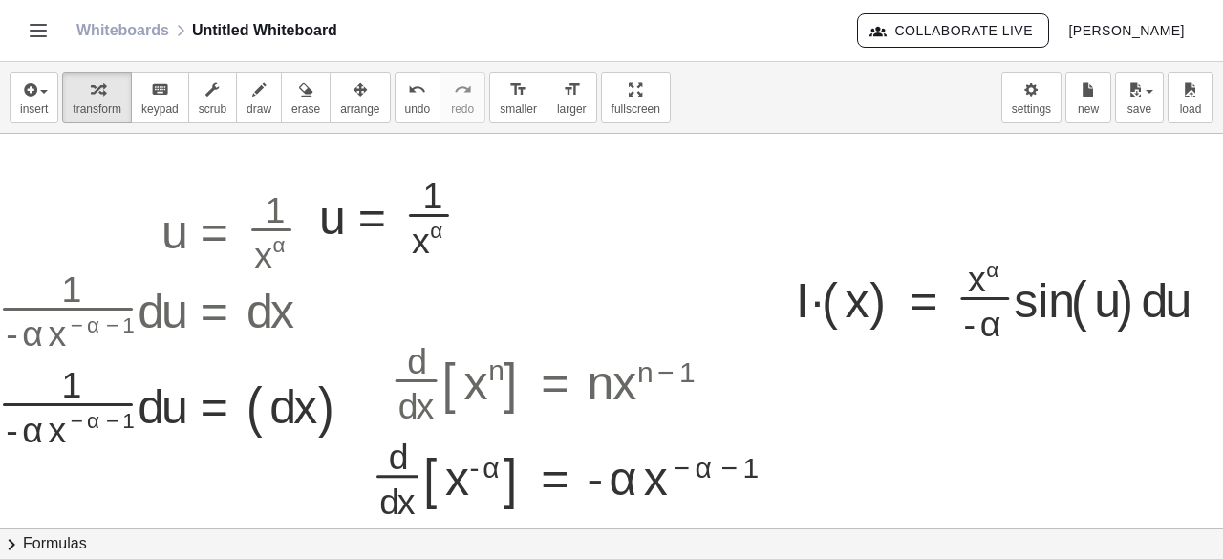
scroll to position [0, 88]
click at [418, 246] on div at bounding box center [403, 212] width 187 height 96
drag, startPoint x: 424, startPoint y: 229, endPoint x: 428, endPoint y: 182, distance: 47.0
click at [428, 182] on div at bounding box center [403, 212] width 187 height 96
drag, startPoint x: 457, startPoint y: 206, endPoint x: 323, endPoint y: 204, distance: 133.8
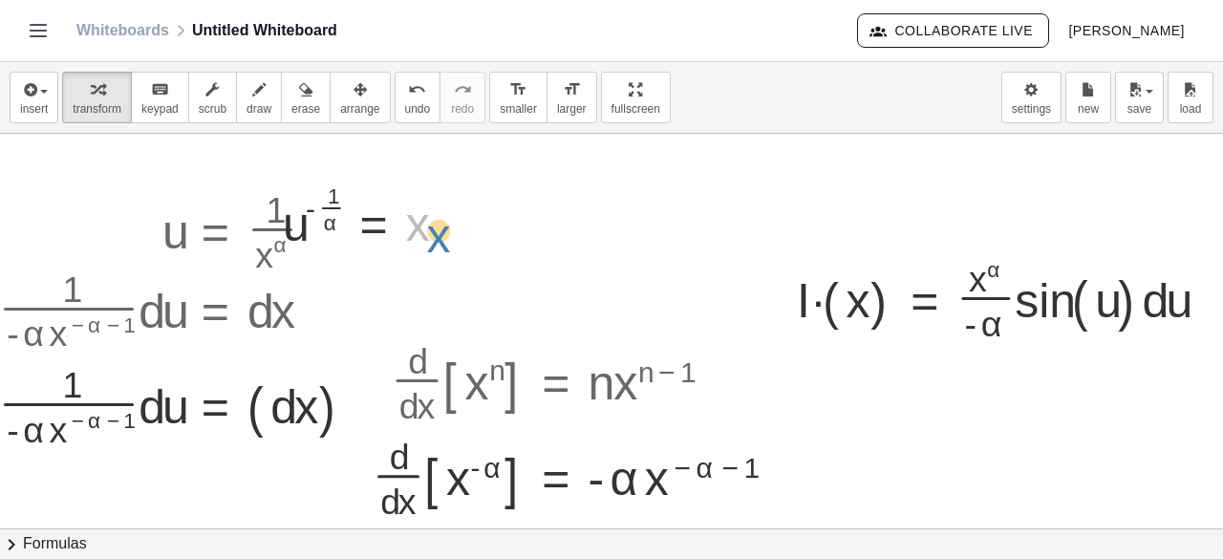
drag, startPoint x: 411, startPoint y: 224, endPoint x: 430, endPoint y: 236, distance: 22.3
click at [430, 236] on div at bounding box center [373, 212] width 201 height 75
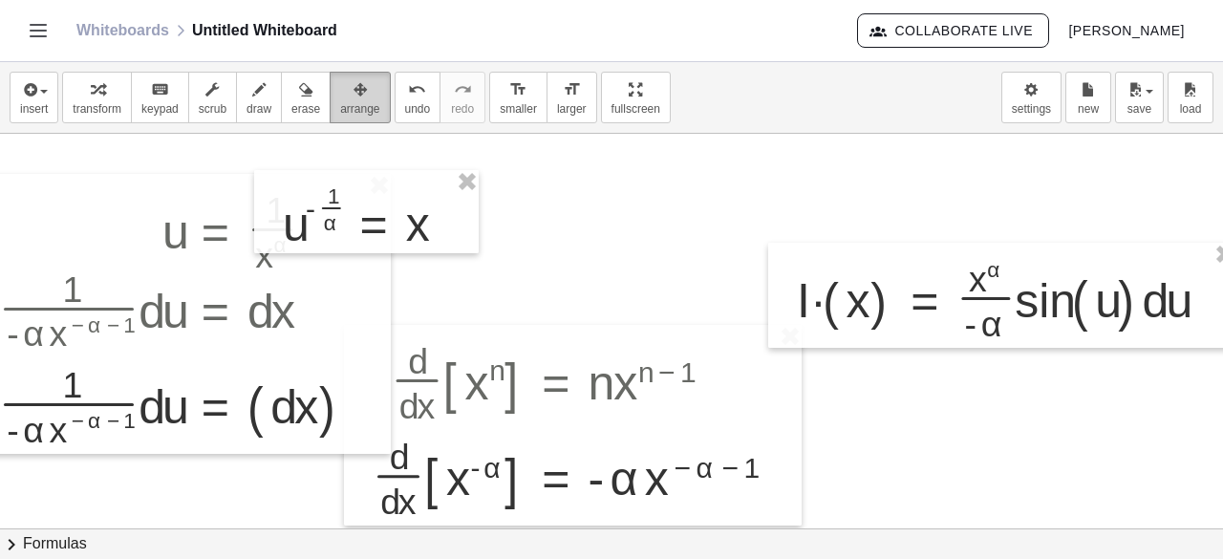
click at [340, 104] on span "arrange" at bounding box center [359, 108] width 39 height 13
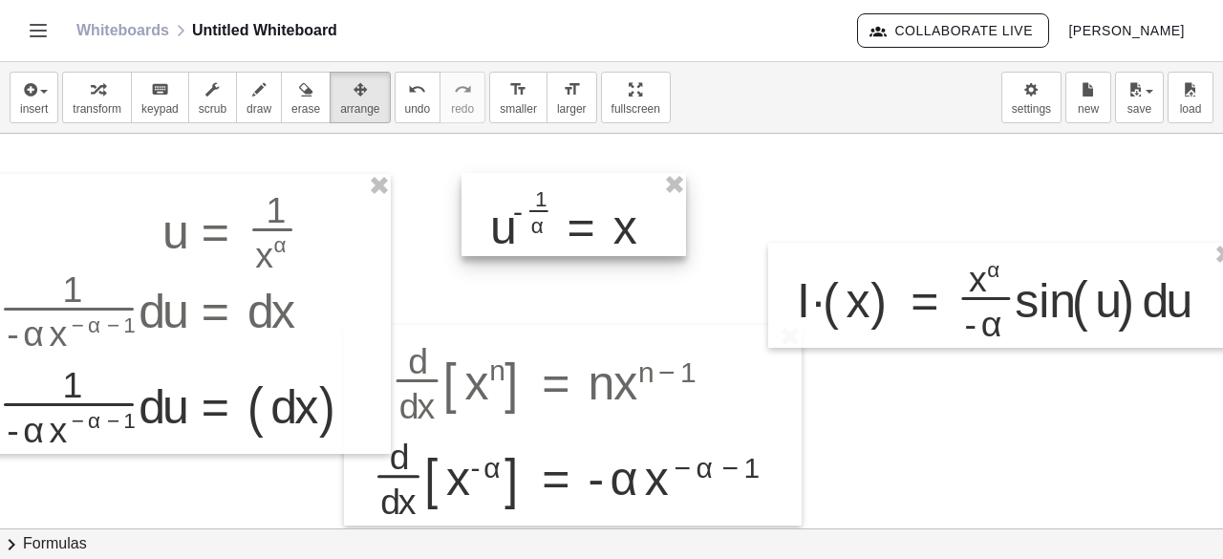
drag, startPoint x: 374, startPoint y: 227, endPoint x: 582, endPoint y: 230, distance: 208.3
click at [582, 230] on div at bounding box center [573, 215] width 224 height 84
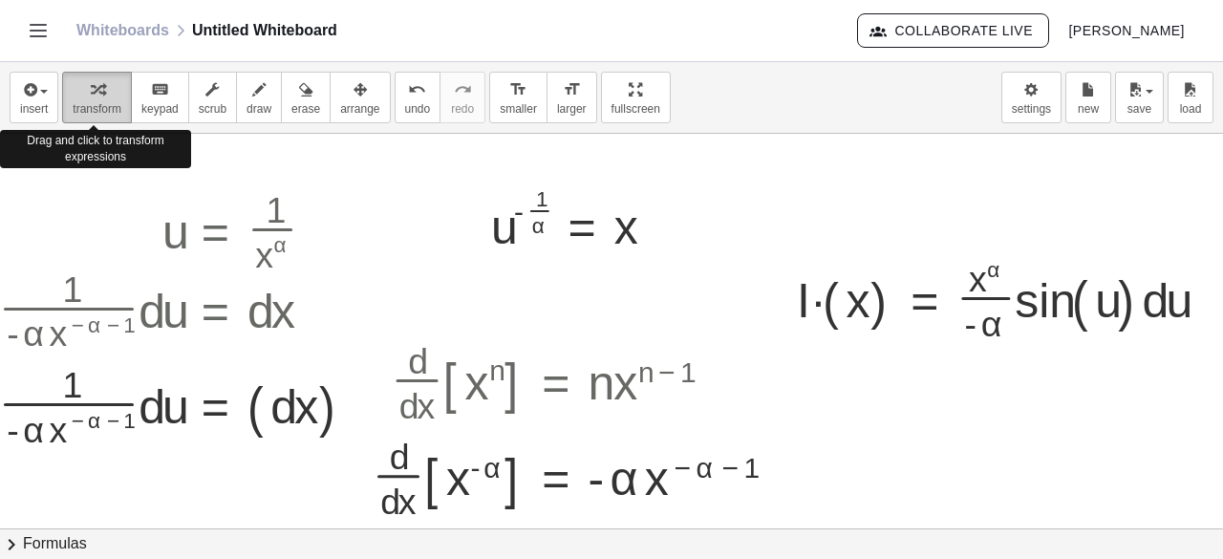
click at [75, 87] on div "button" at bounding box center [97, 88] width 49 height 23
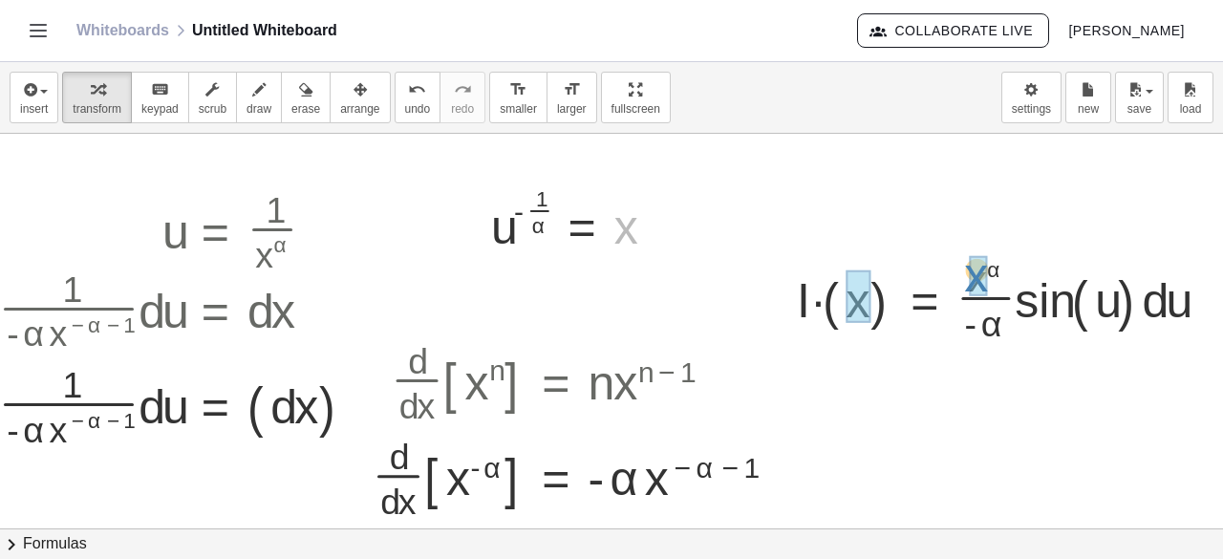
drag, startPoint x: 624, startPoint y: 226, endPoint x: 973, endPoint y: 274, distance: 352.9
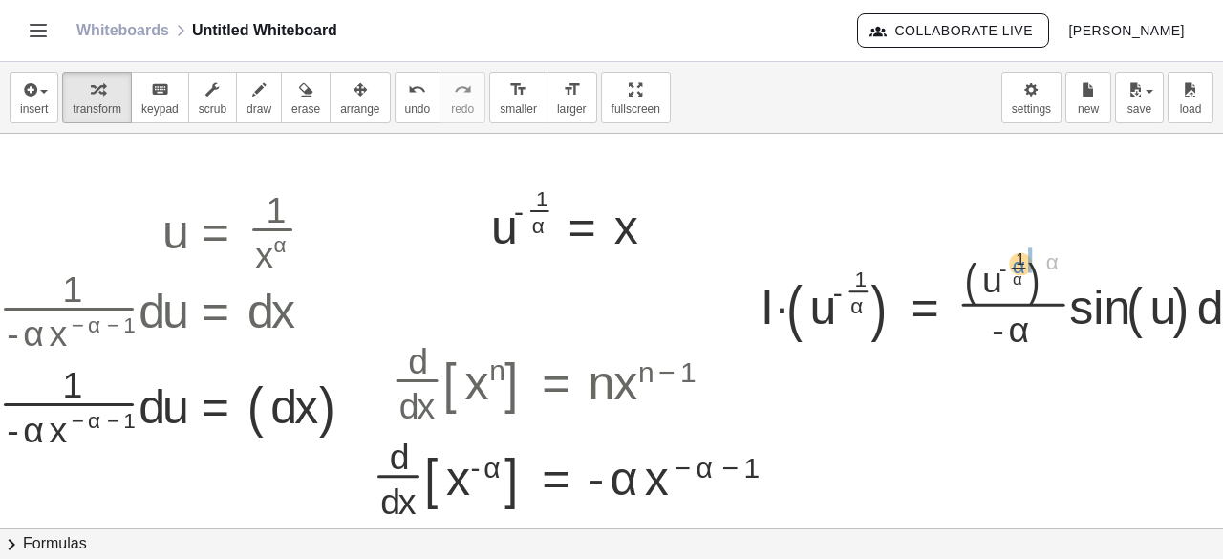
drag, startPoint x: 1057, startPoint y: 269, endPoint x: 1024, endPoint y: 273, distance: 33.7
click at [1024, 273] on div at bounding box center [1019, 296] width 536 height 108
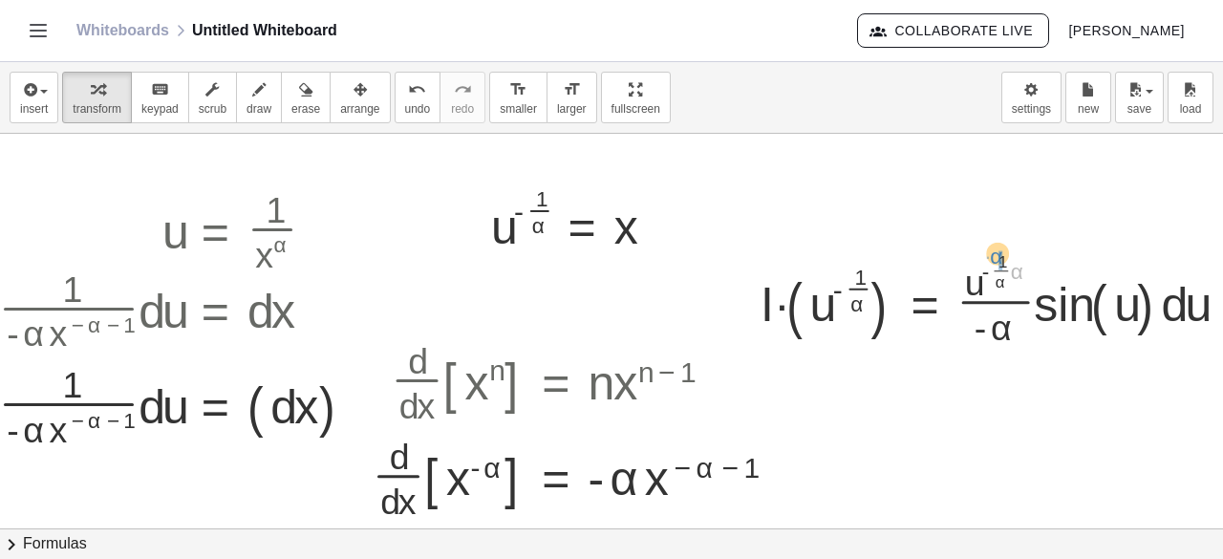
drag, startPoint x: 1018, startPoint y: 276, endPoint x: 999, endPoint y: 258, distance: 26.4
click at [997, 274] on div at bounding box center [993, 296] width 484 height 102
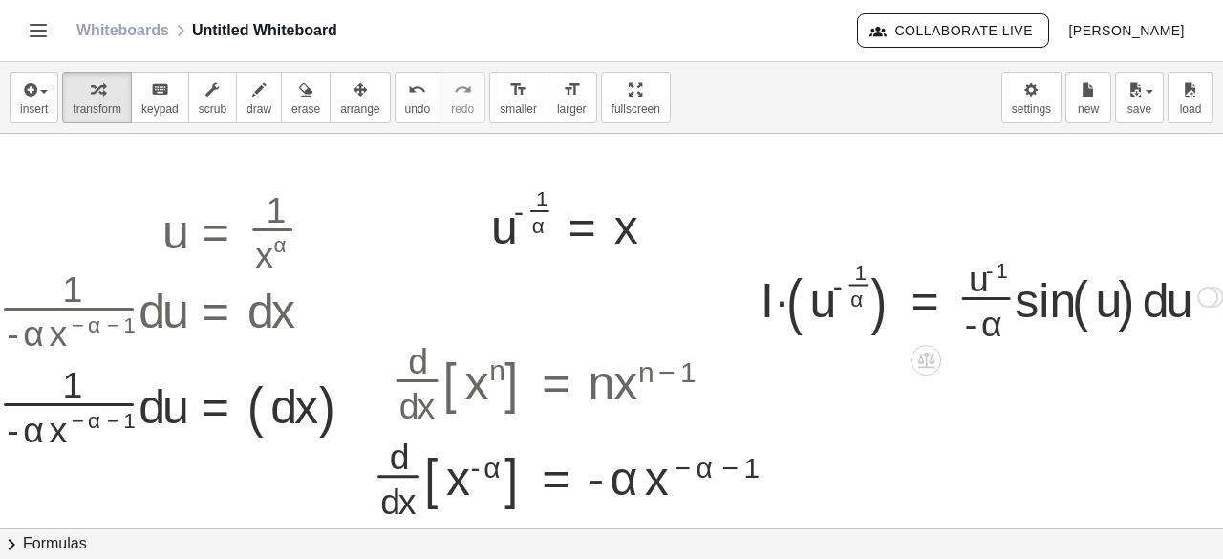
click at [993, 273] on div at bounding box center [991, 295] width 481 height 96
drag, startPoint x: 981, startPoint y: 278, endPoint x: 999, endPoint y: 340, distance: 64.7
click at [999, 340] on div at bounding box center [991, 295] width 481 height 96
